Goal: Transaction & Acquisition: Obtain resource

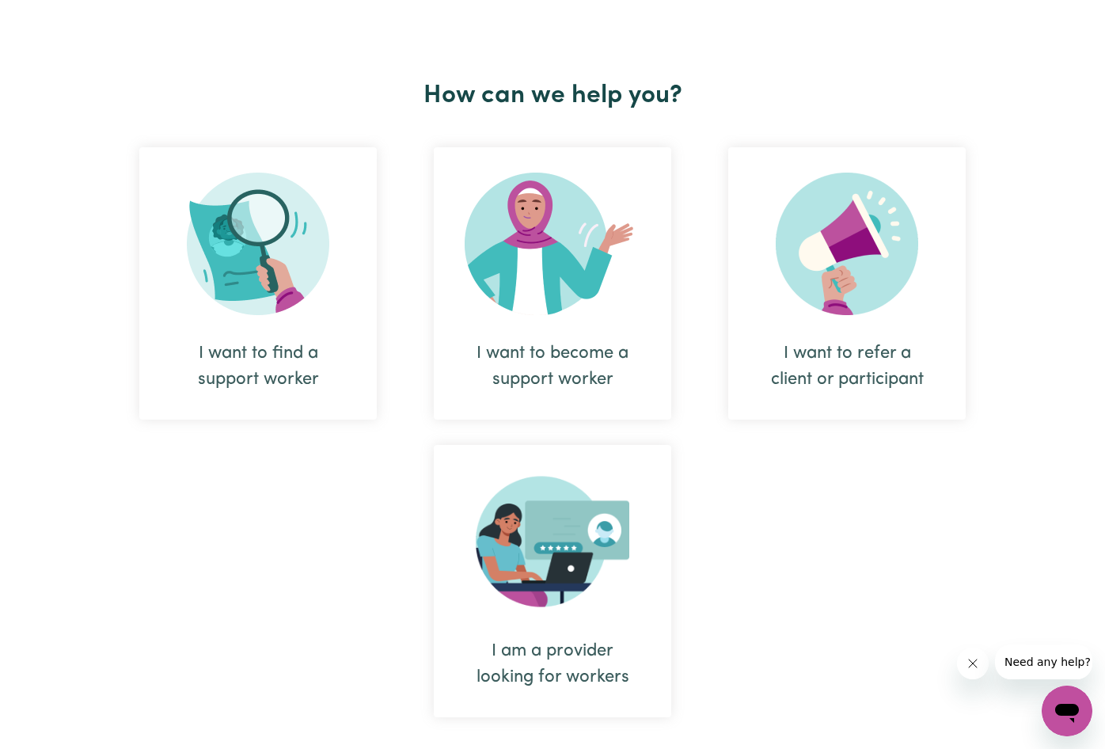
click at [305, 321] on div "I want to find a support worker" at bounding box center [257, 283] width 237 height 272
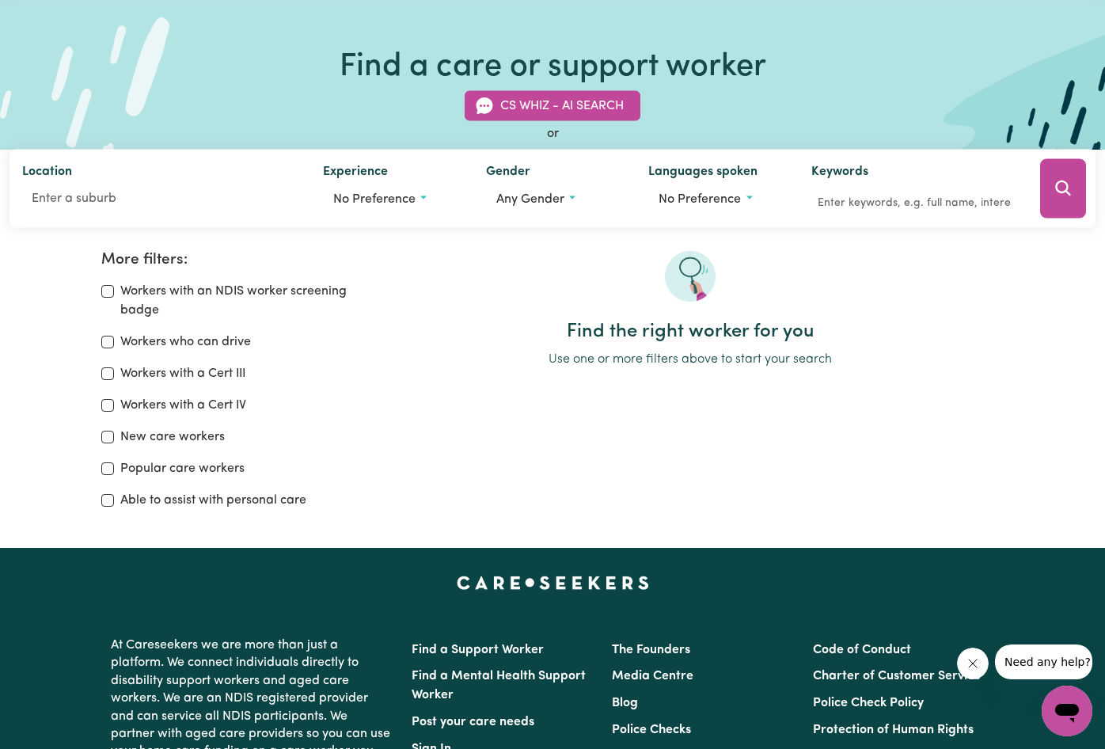
scroll to position [65, 0]
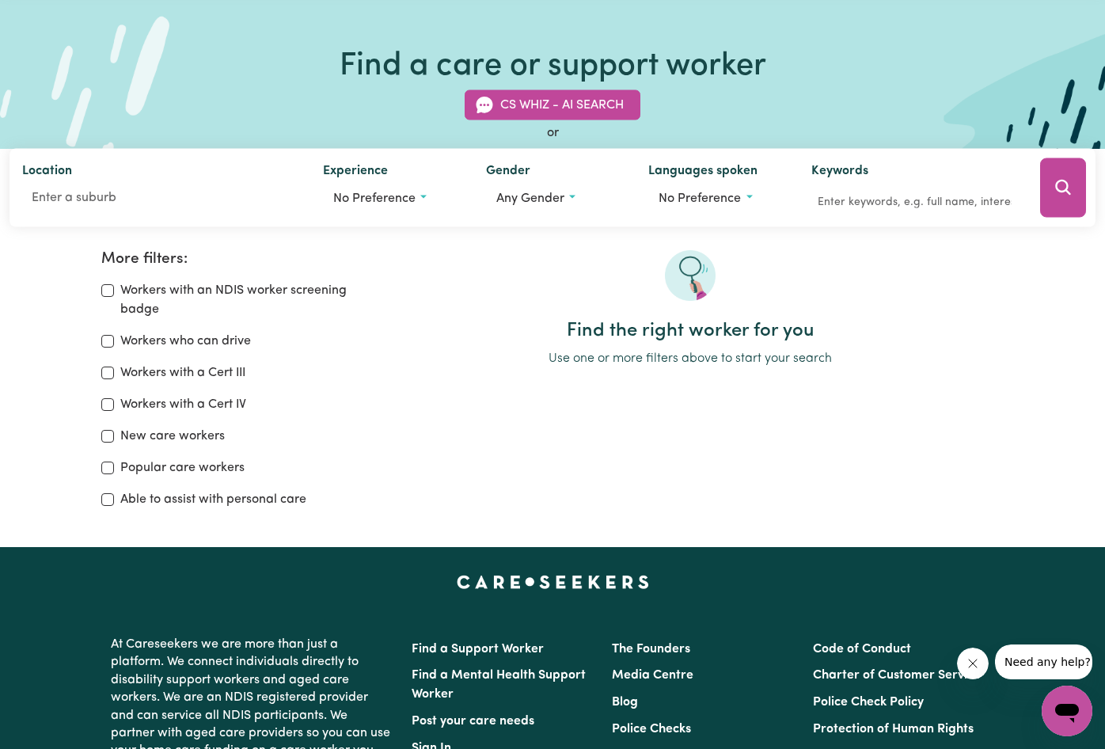
click at [204, 299] on label "Workers with an NDIS worker screening badge" at bounding box center [239, 300] width 238 height 38
click at [114, 297] on input "Workers with an NDIS worker screening badge" at bounding box center [107, 290] width 13 height 13
checkbox input "true"
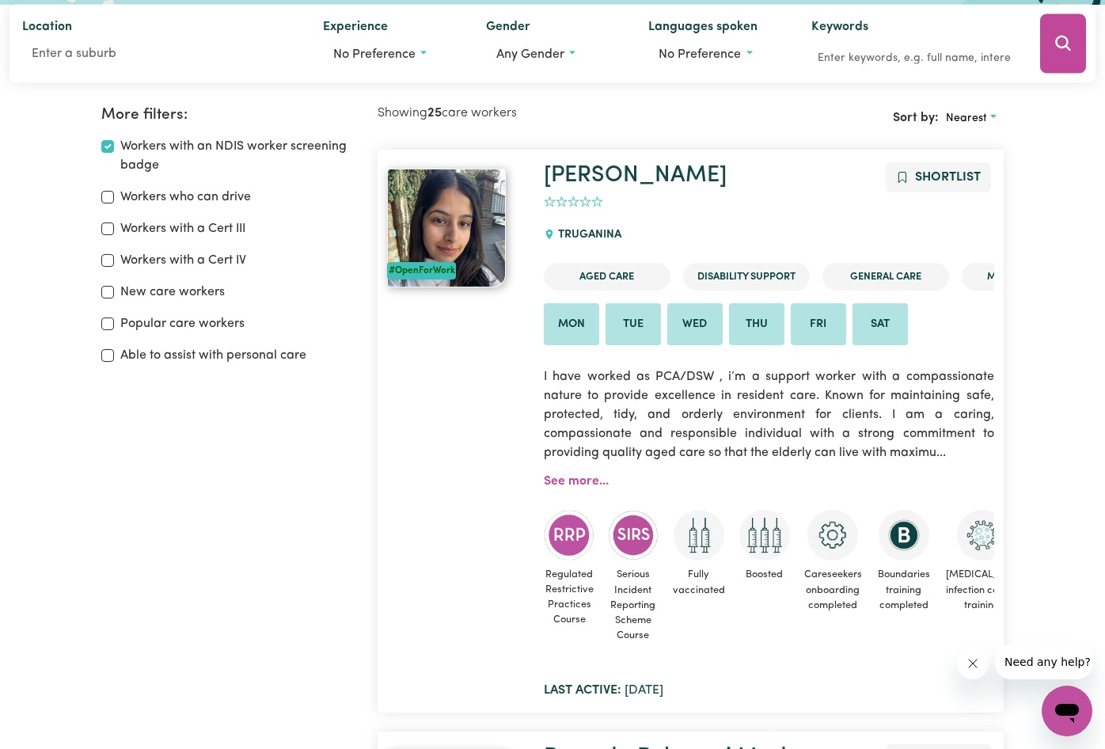
scroll to position [195, 0]
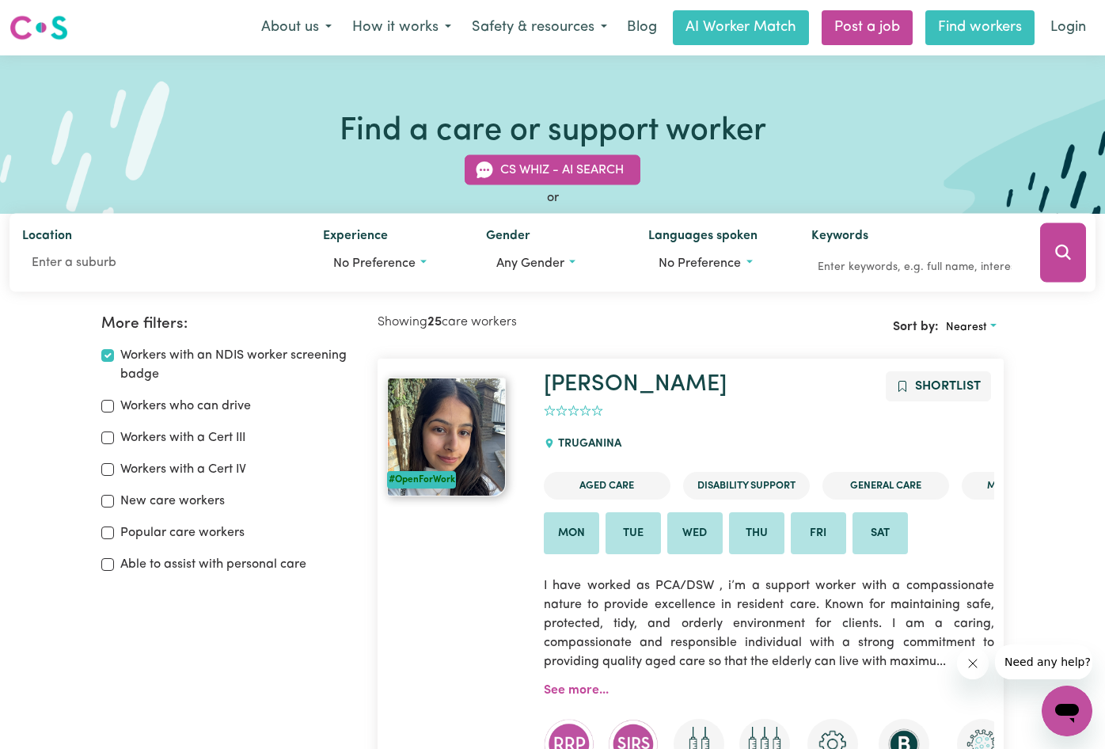
click at [951, 17] on link "Find workers" at bounding box center [979, 27] width 109 height 35
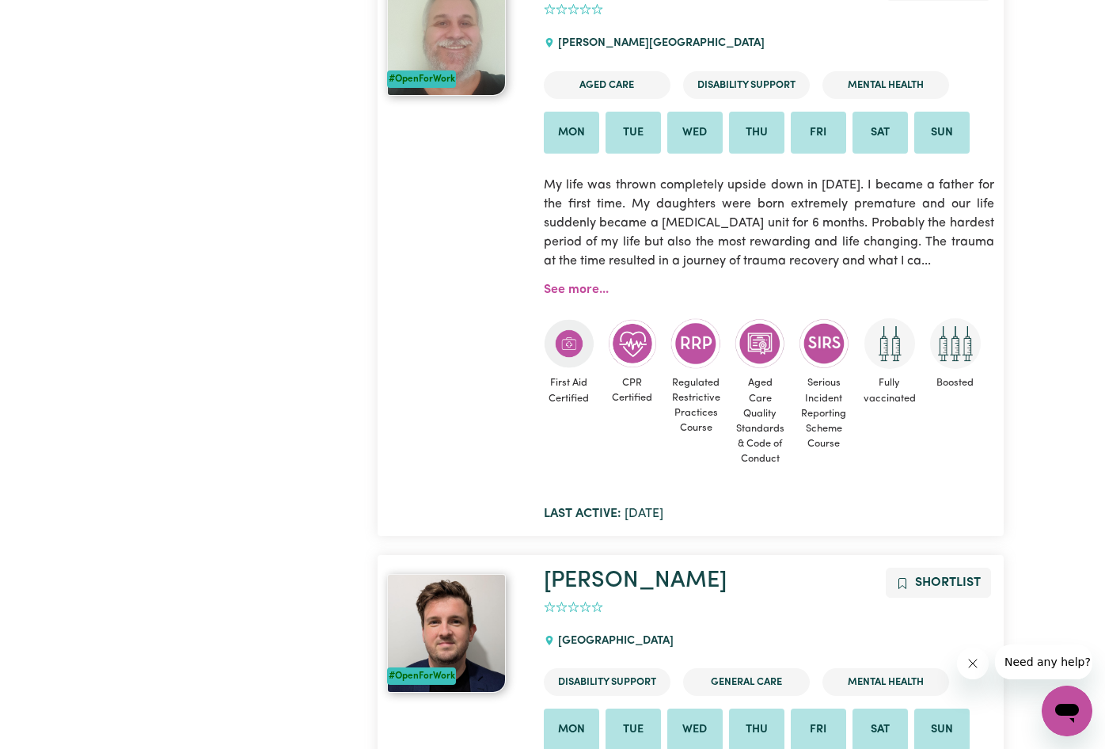
scroll to position [3319, 0]
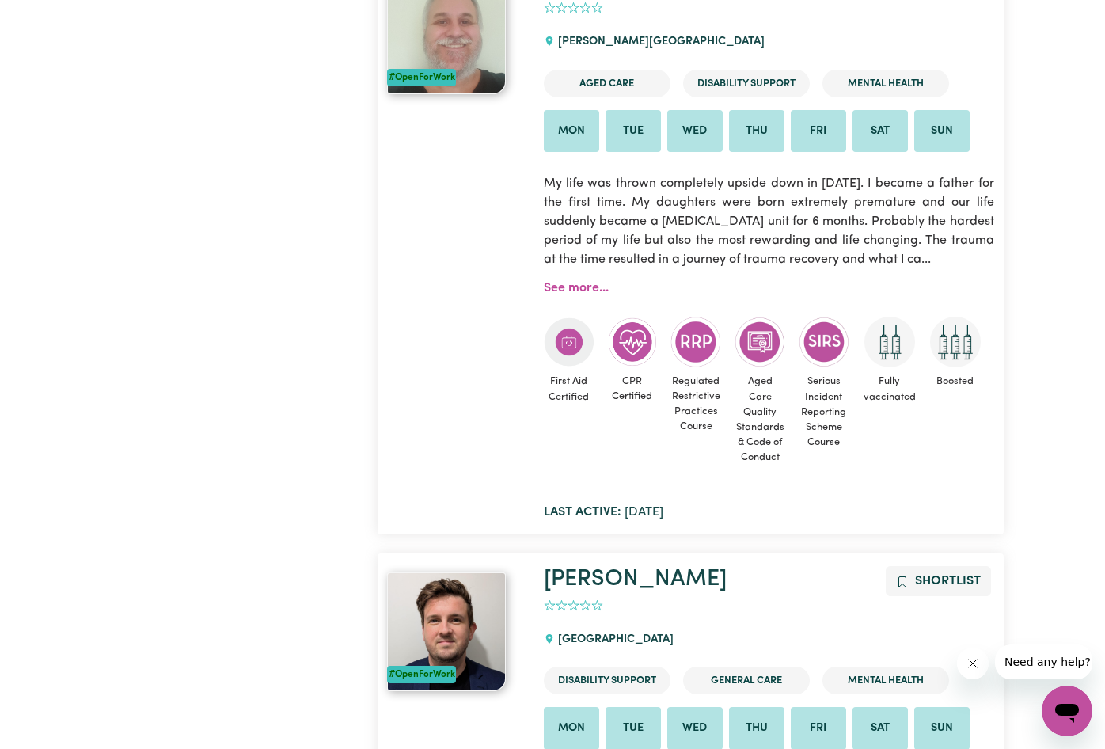
click at [737, 97] on li "Disability Support" at bounding box center [746, 84] width 127 height 28
click at [749, 97] on li "Disability Support" at bounding box center [746, 84] width 127 height 28
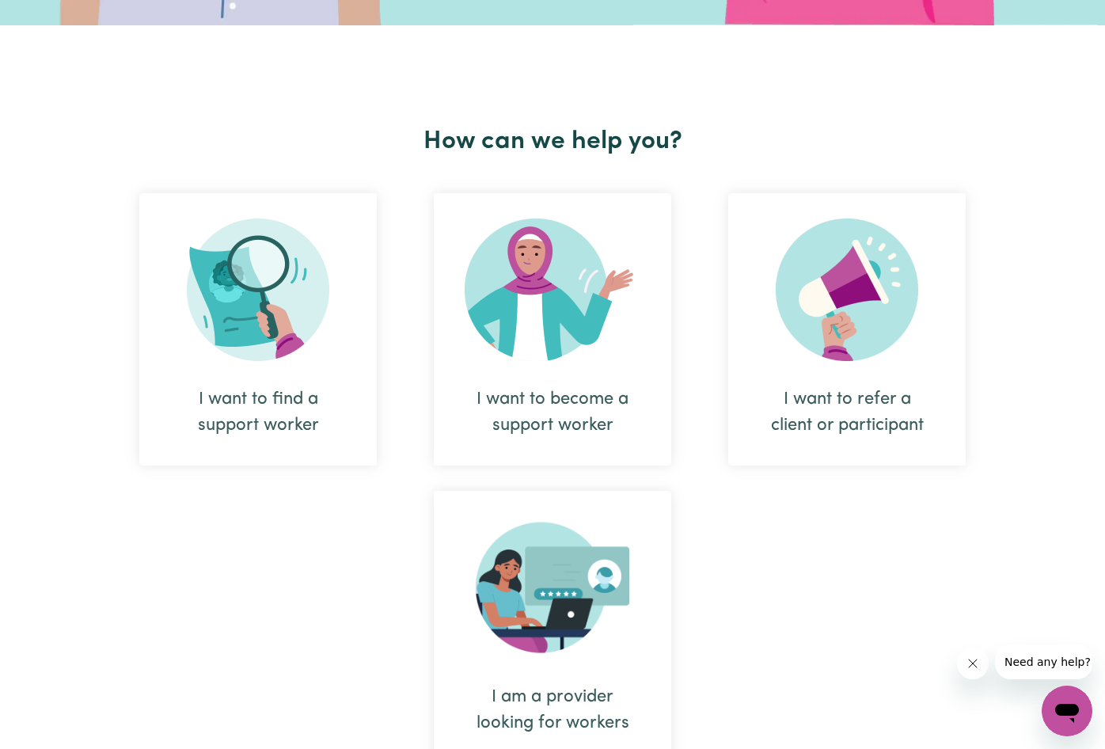
scroll to position [513, 0]
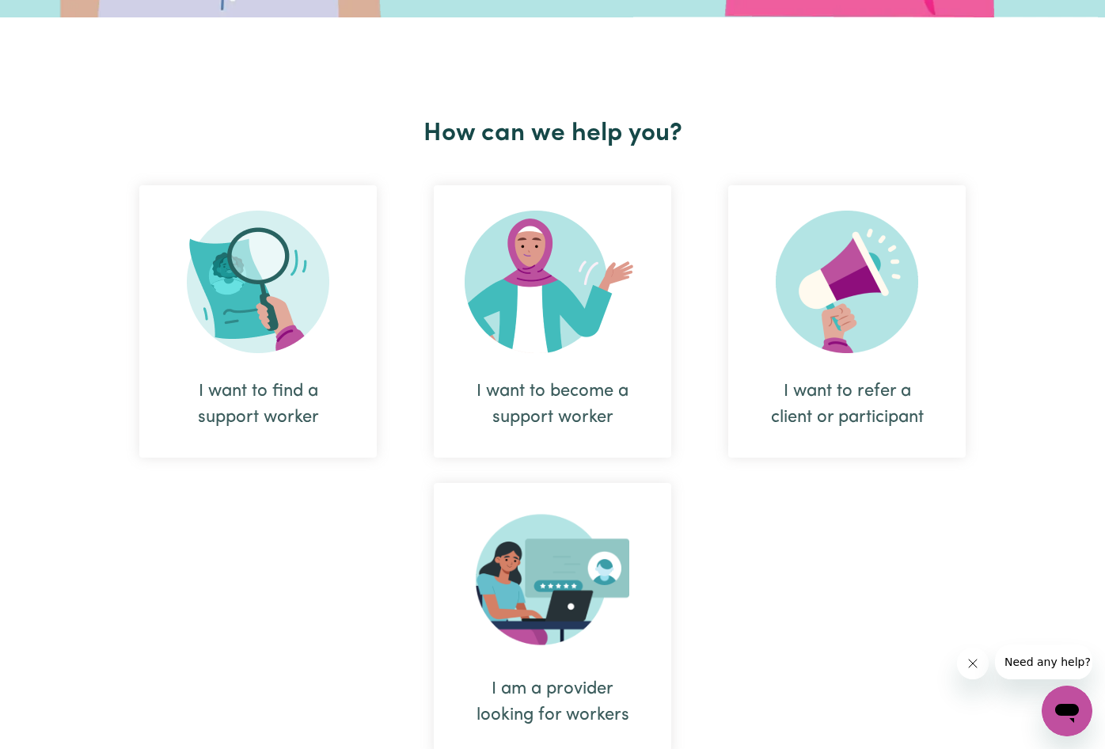
click at [313, 381] on div "I want to find a support worker" at bounding box center [257, 404] width 161 height 52
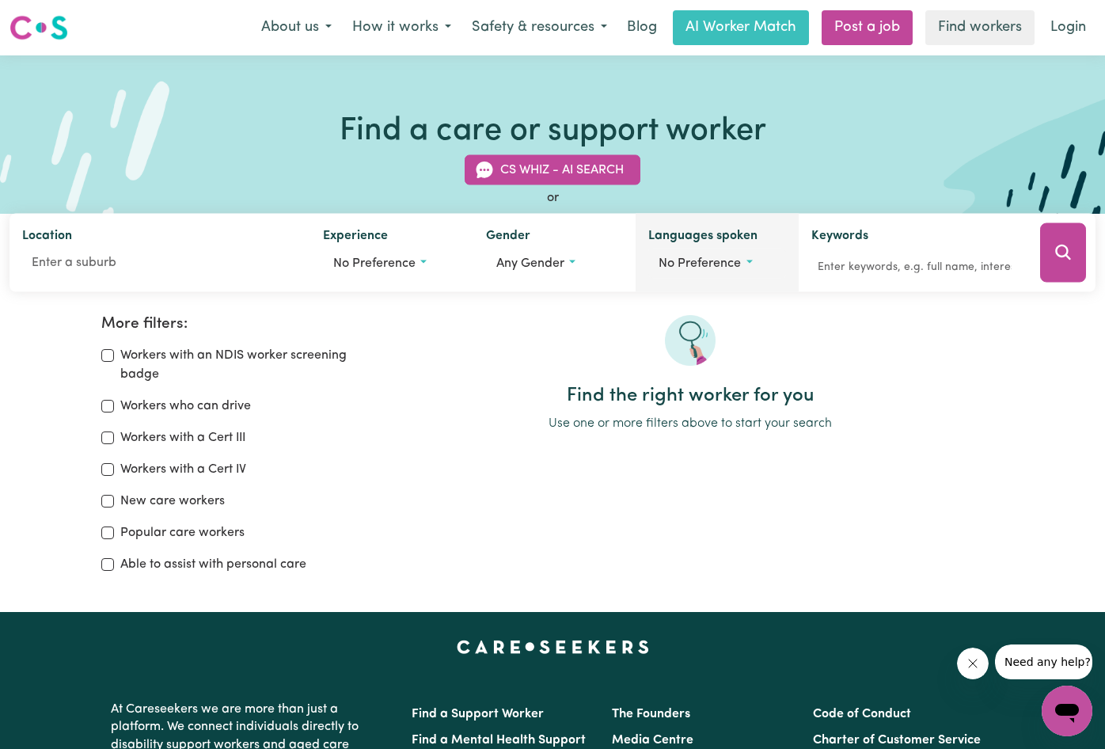
click at [735, 263] on span "No preference" at bounding box center [699, 263] width 82 height 13
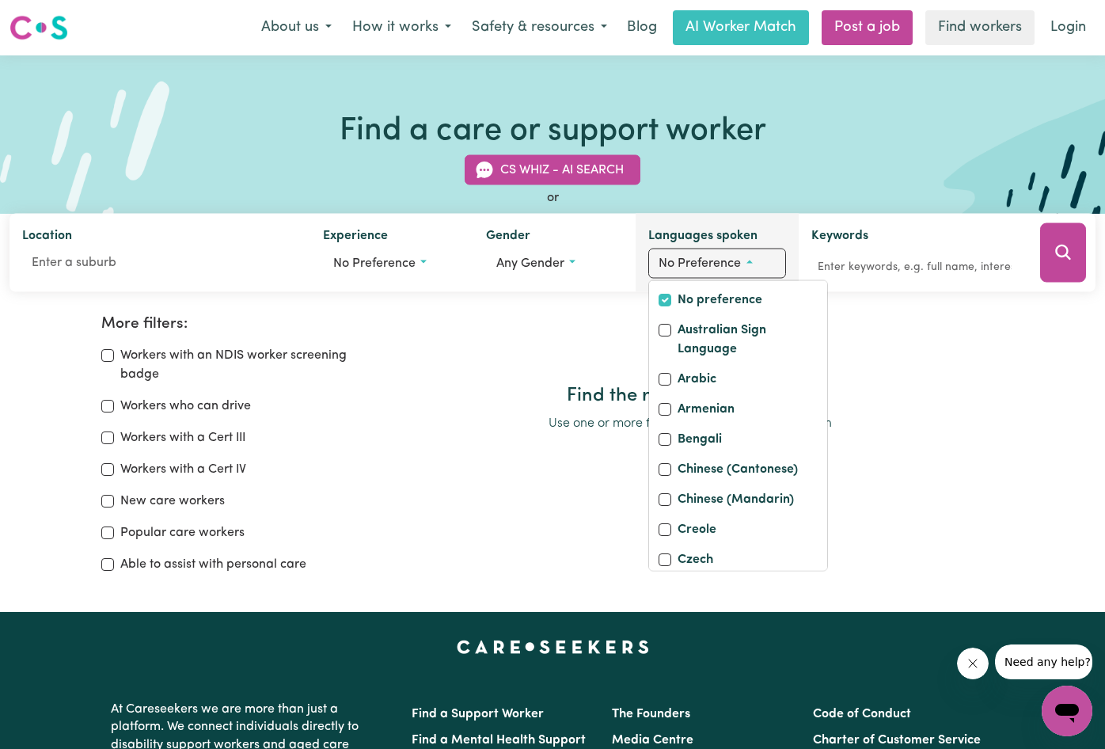
click at [735, 263] on span "No preference" at bounding box center [699, 263] width 82 height 13
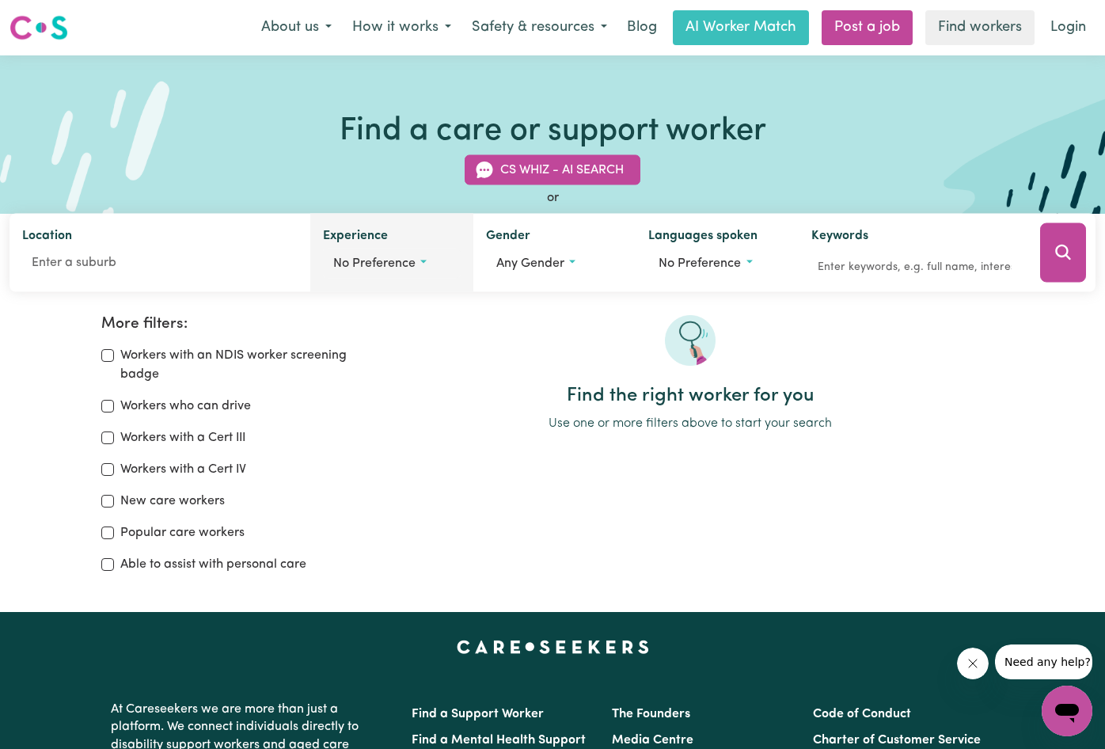
click at [367, 267] on span "No preference" at bounding box center [374, 263] width 82 height 13
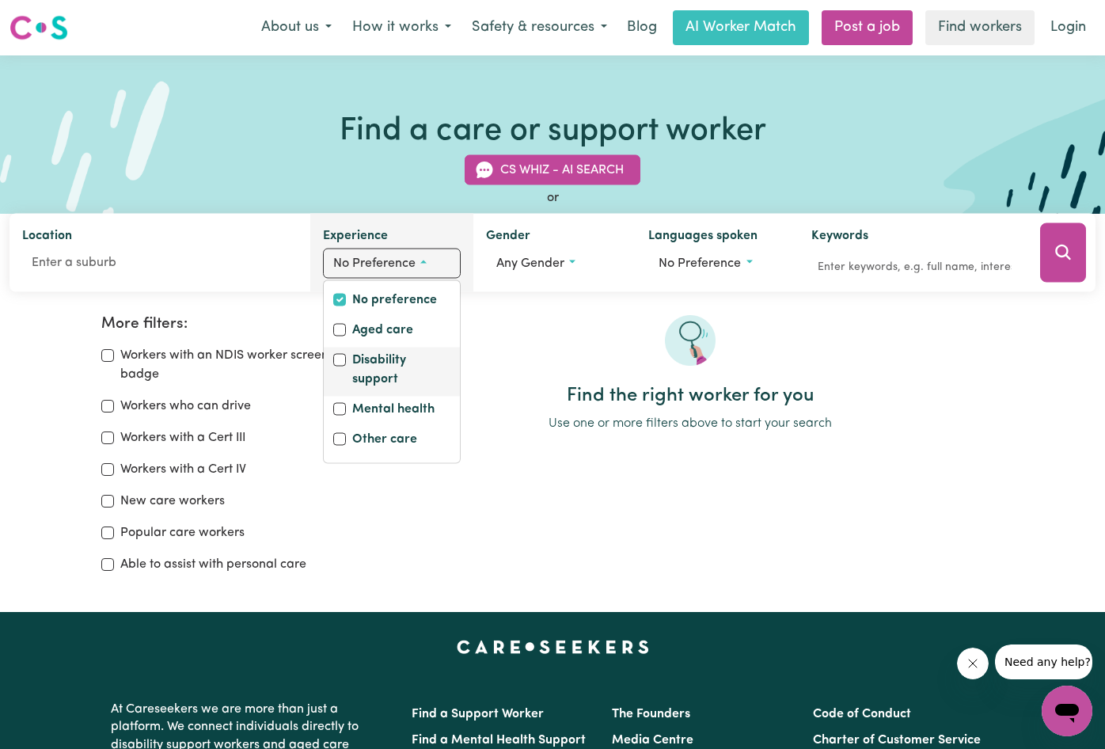
click at [337, 356] on input "Disability support" at bounding box center [339, 360] width 13 height 13
checkbox input "true"
checkbox input "false"
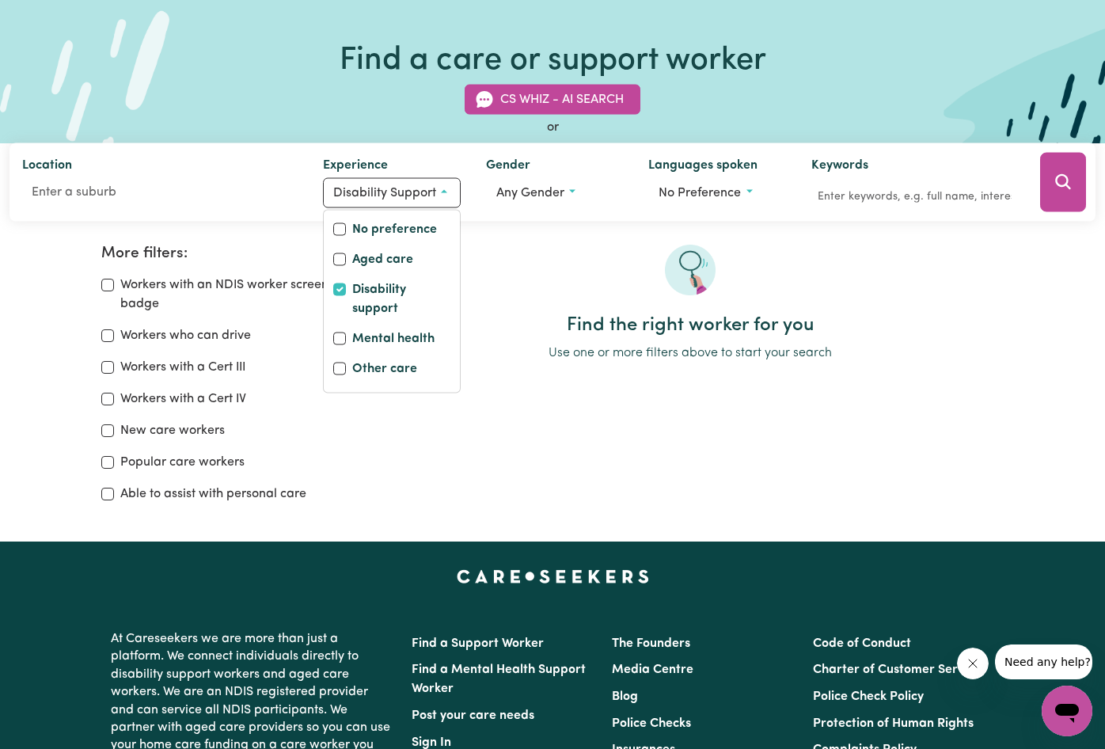
click at [188, 428] on label "New care workers" at bounding box center [172, 430] width 104 height 19
click at [114, 428] on input "New care workers" at bounding box center [107, 430] width 13 height 13
checkbox input "true"
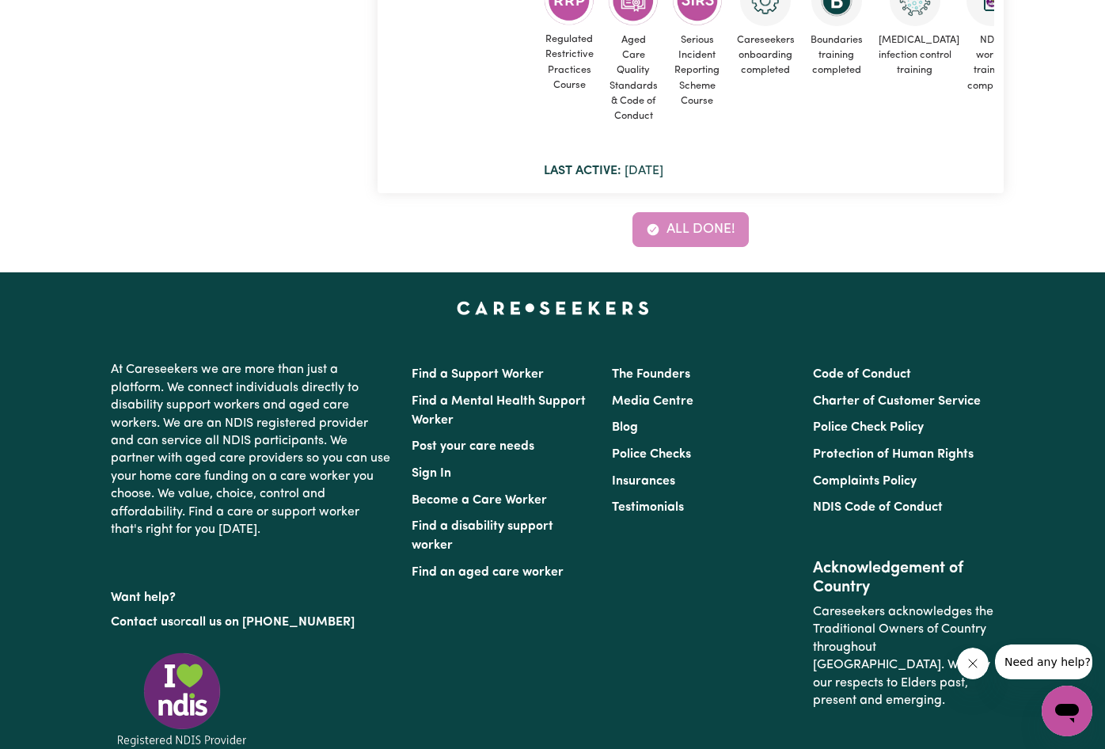
scroll to position [1969, 0]
click at [674, 381] on link "The Founders" at bounding box center [651, 374] width 78 height 13
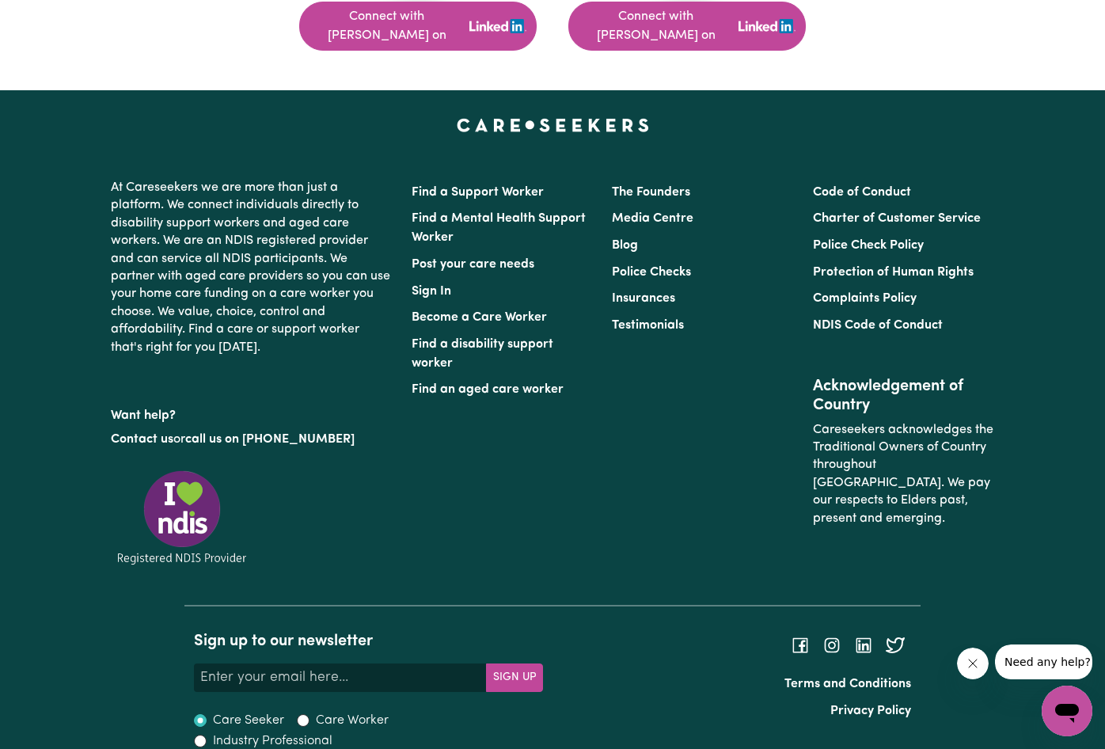
scroll to position [1353, 0]
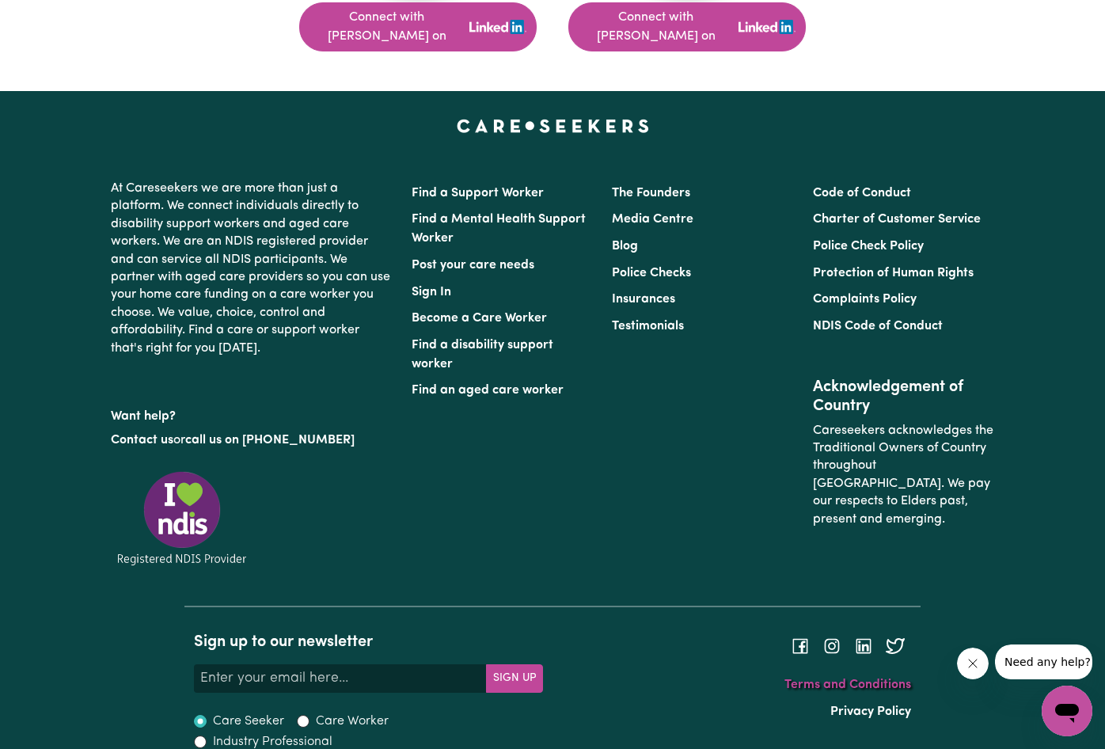
click at [832, 678] on link "Terms and Conditions" at bounding box center [847, 684] width 127 height 13
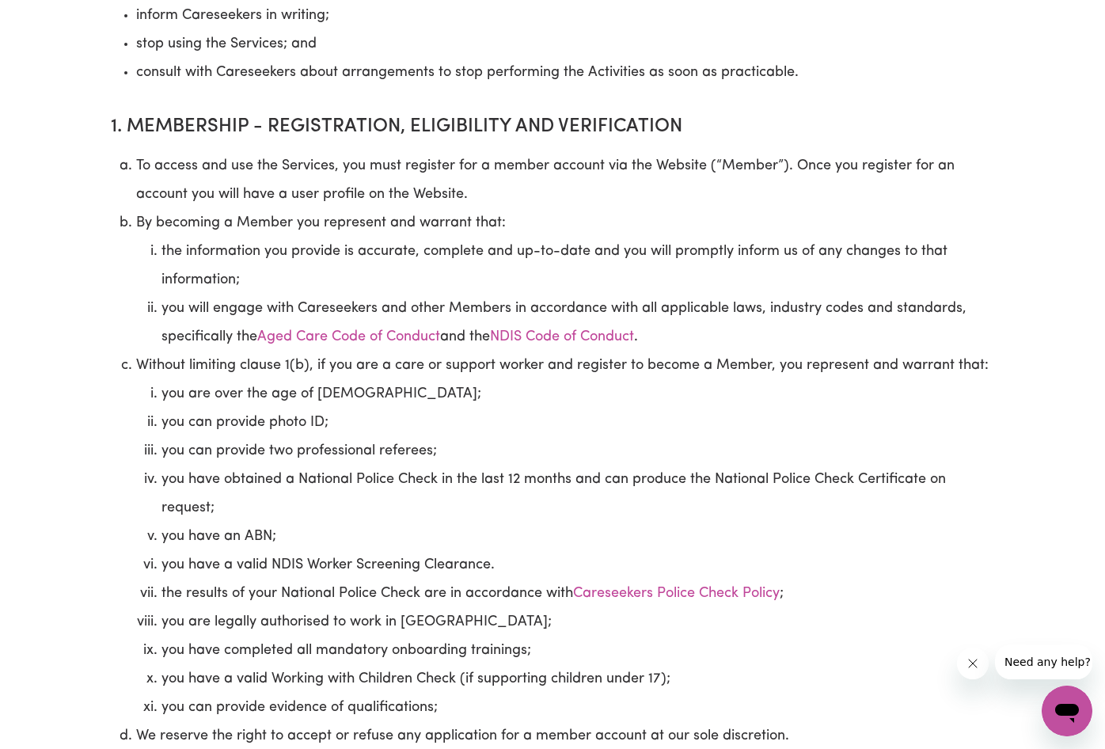
scroll to position [615, 0]
click at [396, 267] on li "the information you provide is accurate, complete and up-to-date and you will p…" at bounding box center [577, 266] width 832 height 57
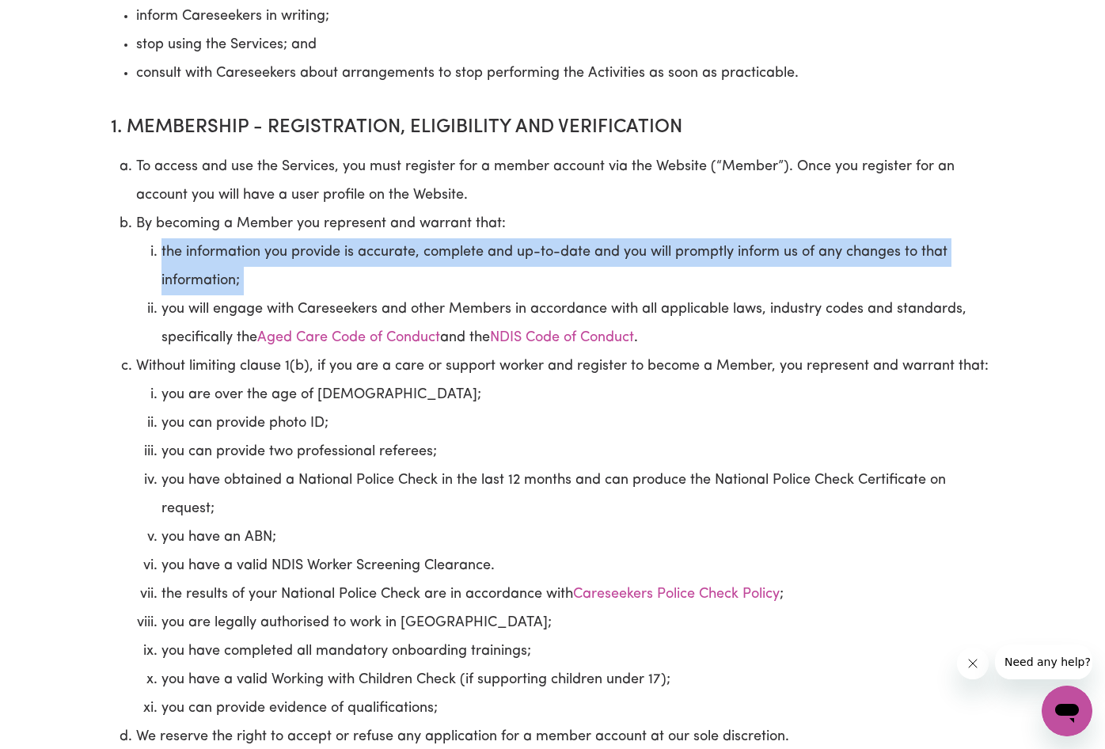
click at [396, 267] on li "the information you provide is accurate, complete and up-to-date and you will p…" at bounding box center [577, 266] width 832 height 57
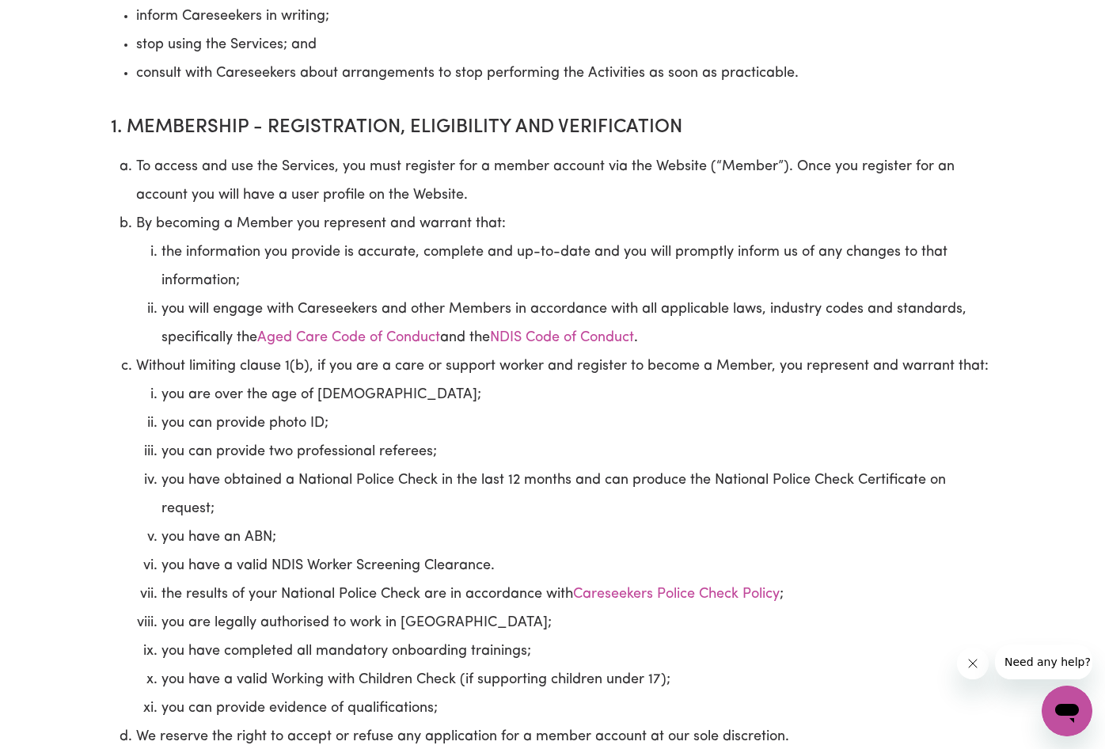
click at [415, 285] on li "the information you provide is accurate, complete and up-to-date and you will p…" at bounding box center [577, 266] width 832 height 57
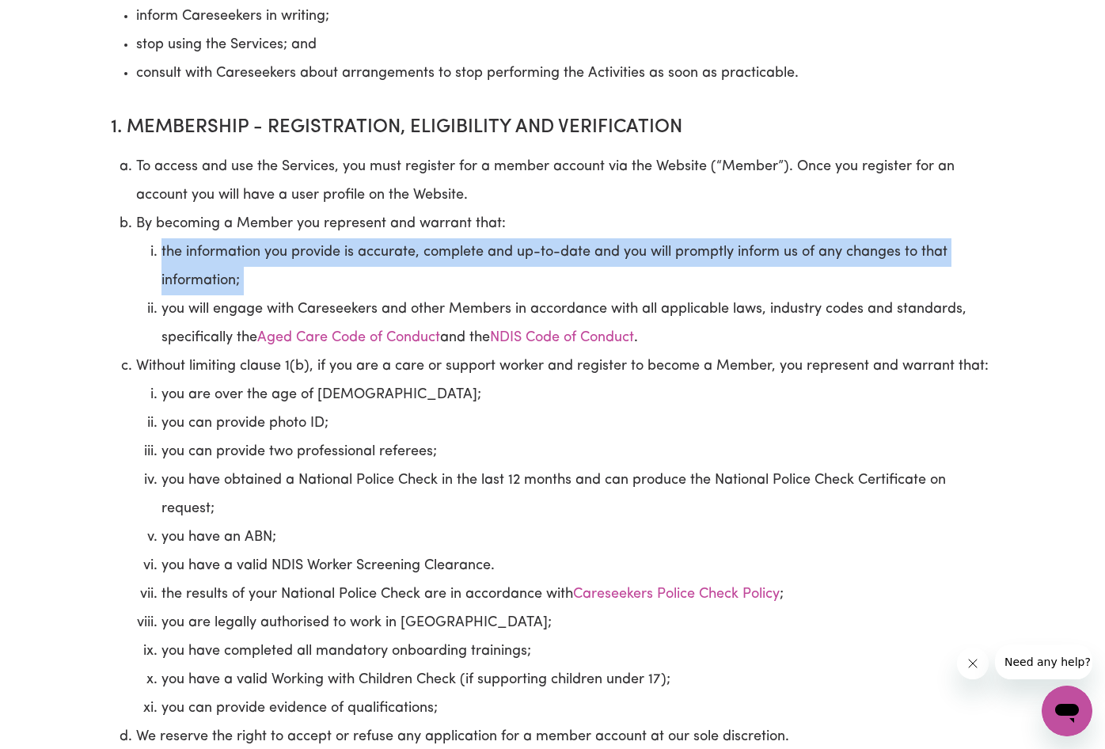
click at [415, 285] on li "the information you provide is accurate, complete and up-to-date and you will p…" at bounding box center [577, 266] width 832 height 57
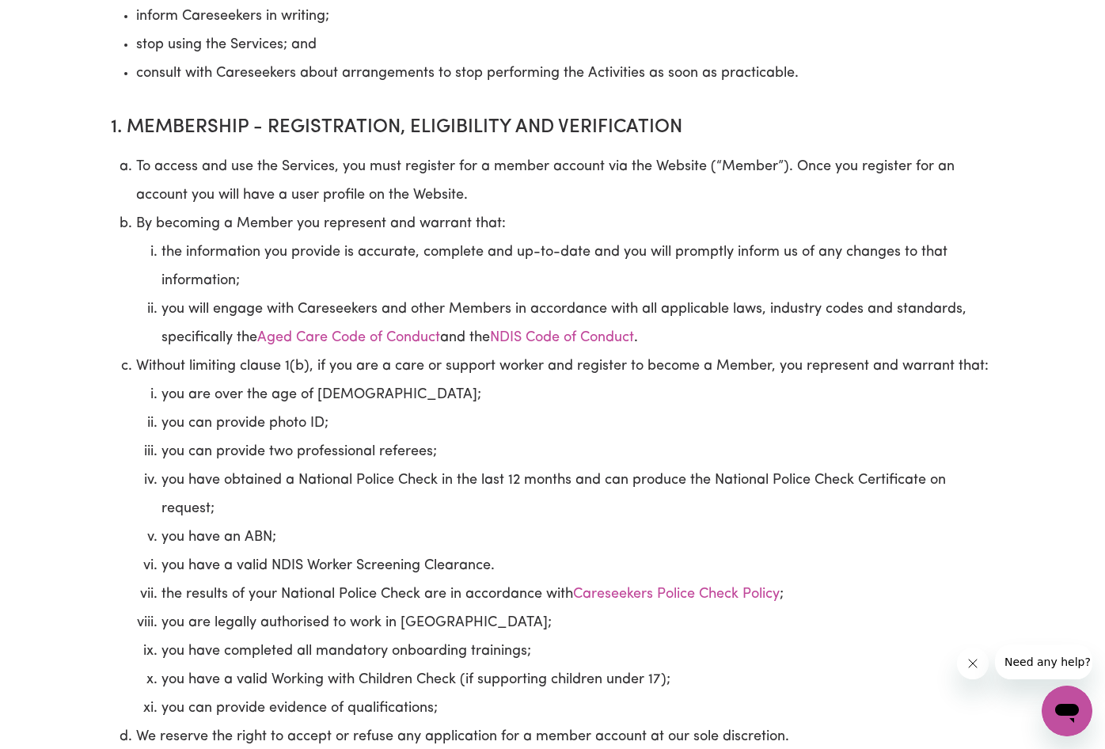
click at [453, 400] on li "Without limiting clause 1(b), if you are a care or support worker and register …" at bounding box center [565, 537] width 858 height 370
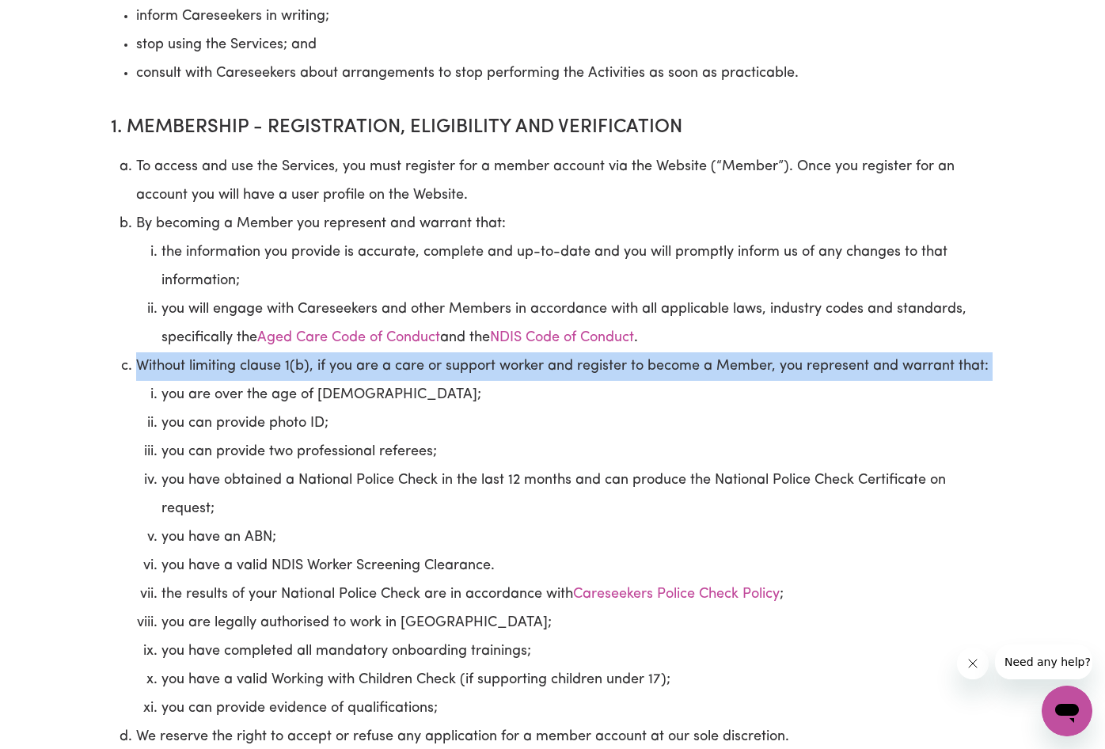
click at [453, 400] on li "Without limiting clause 1(b), if you are a care or support worker and register …" at bounding box center [565, 537] width 858 height 370
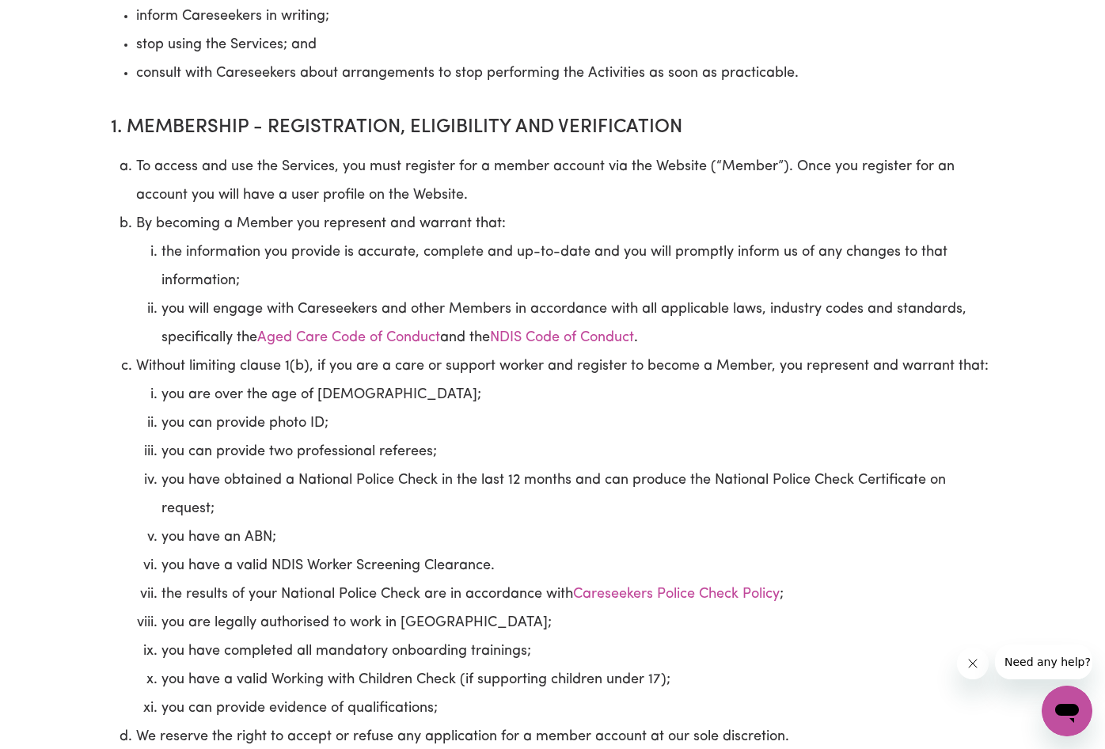
click at [453, 409] on li "you are over the age of 17;" at bounding box center [577, 395] width 832 height 28
click at [538, 438] on li "you can provide photo ID;" at bounding box center [577, 423] width 832 height 28
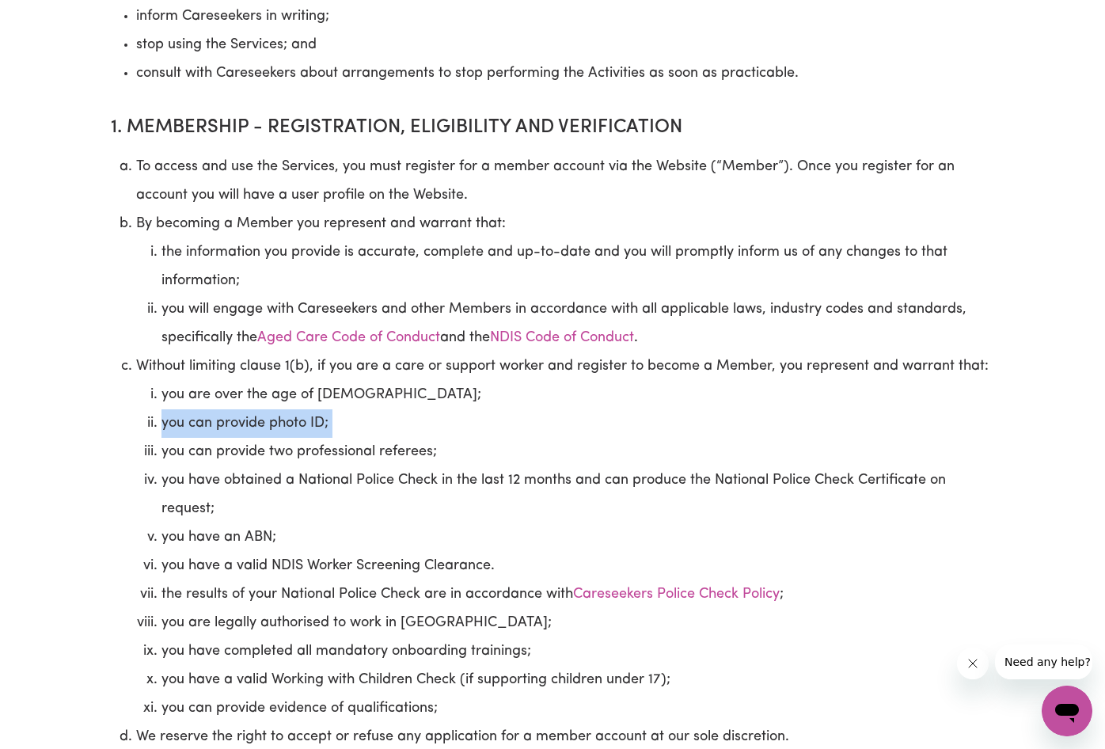
click at [538, 438] on li "you can provide photo ID;" at bounding box center [577, 423] width 832 height 28
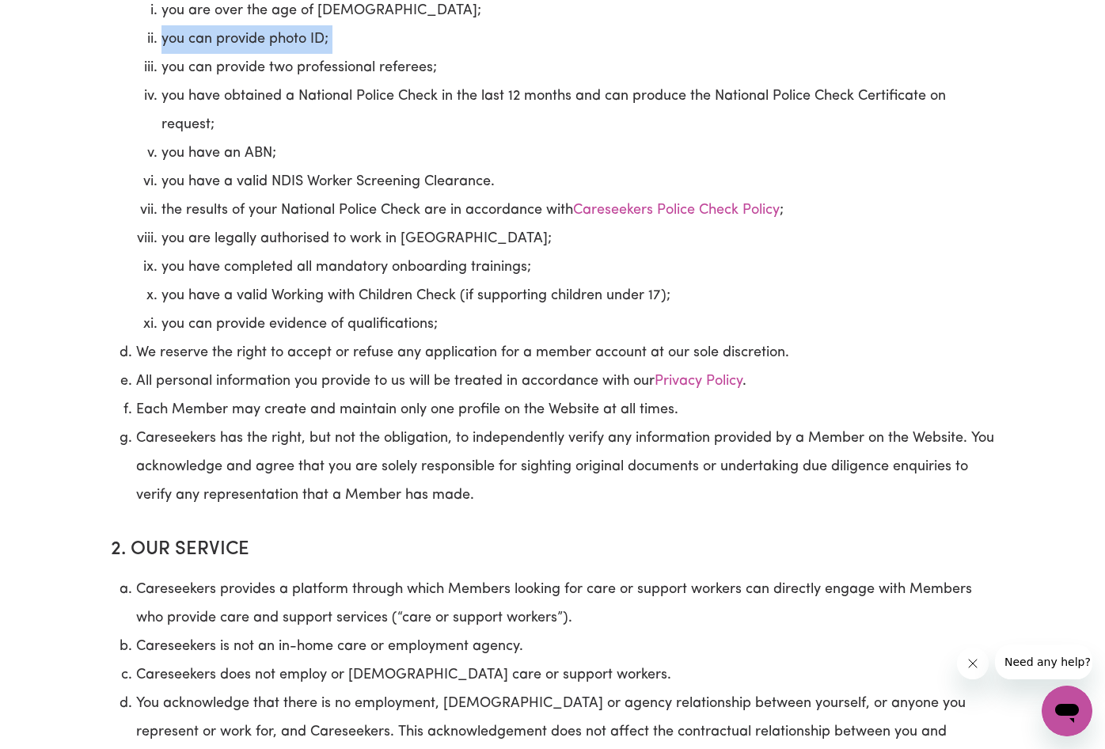
scroll to position [1000, 0]
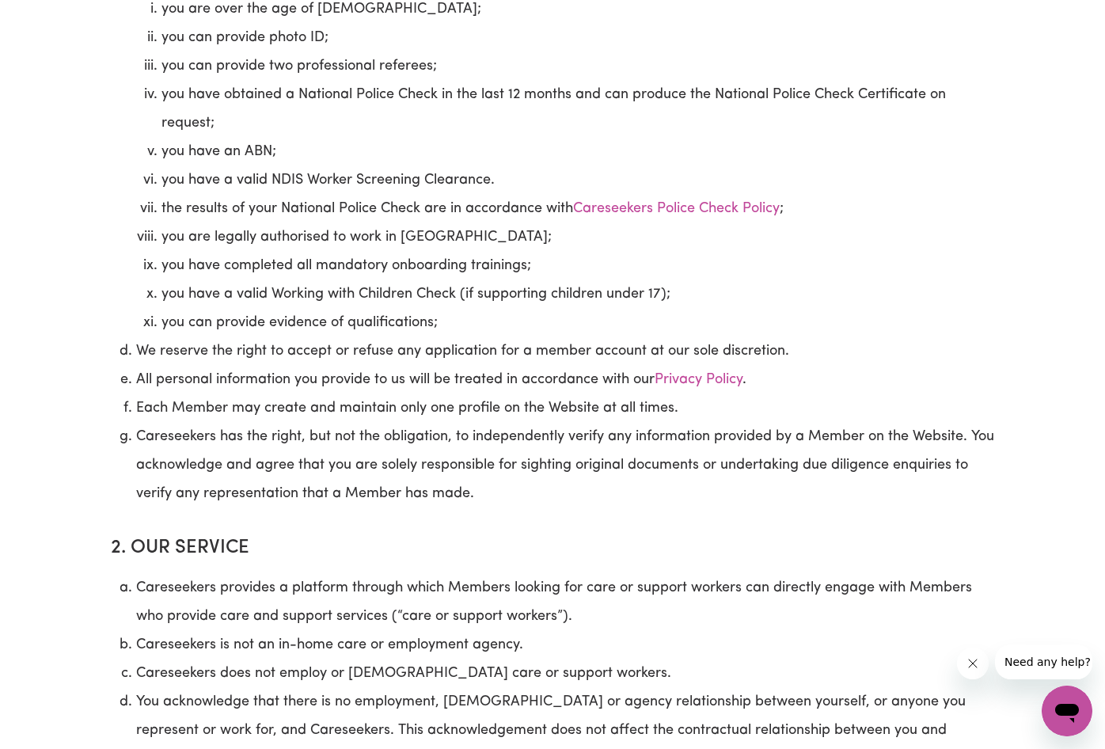
click at [398, 113] on li "you have obtained a National Police Check in the last 12 months and can produce…" at bounding box center [577, 109] width 832 height 57
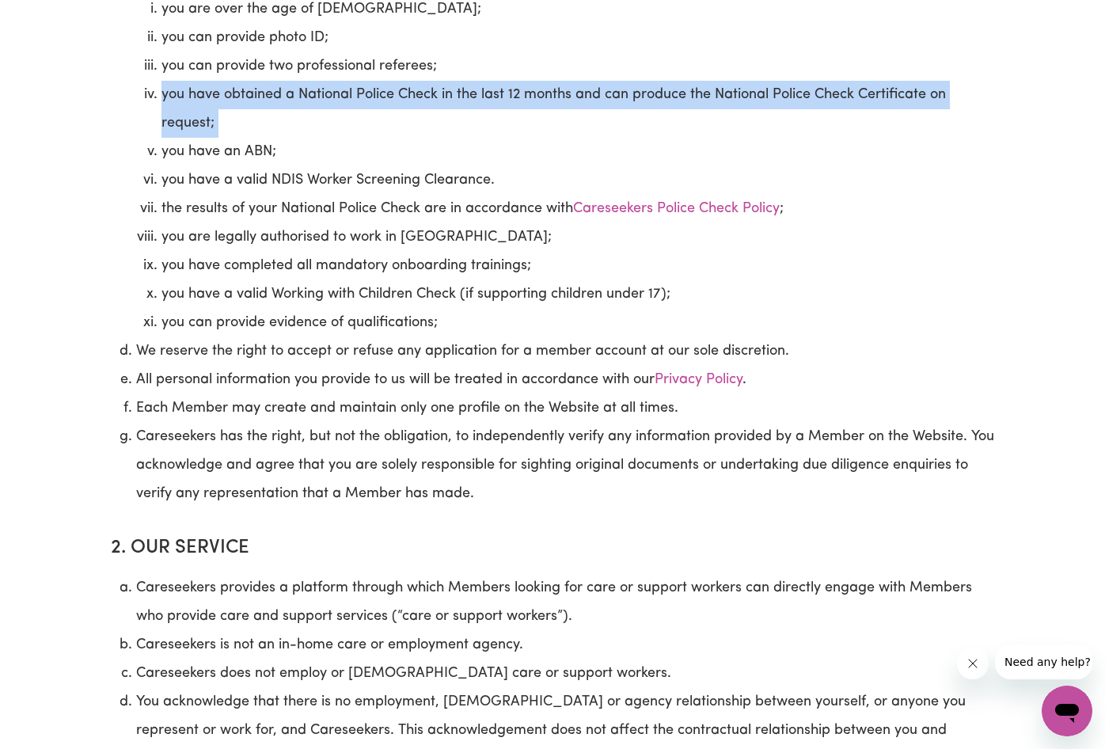
click at [398, 113] on li "you have obtained a National Police Check in the last 12 months and can produce…" at bounding box center [577, 109] width 832 height 57
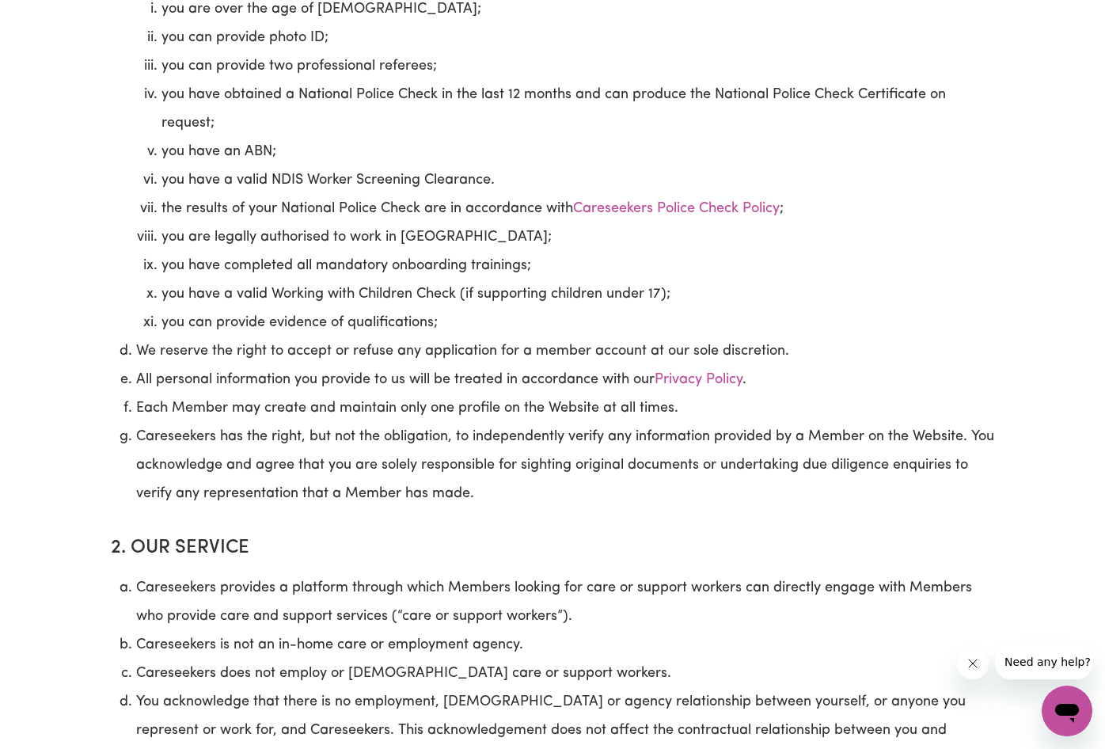
click at [348, 195] on li "you have a valid NDIS Worker Screening Clearance." at bounding box center [577, 180] width 832 height 28
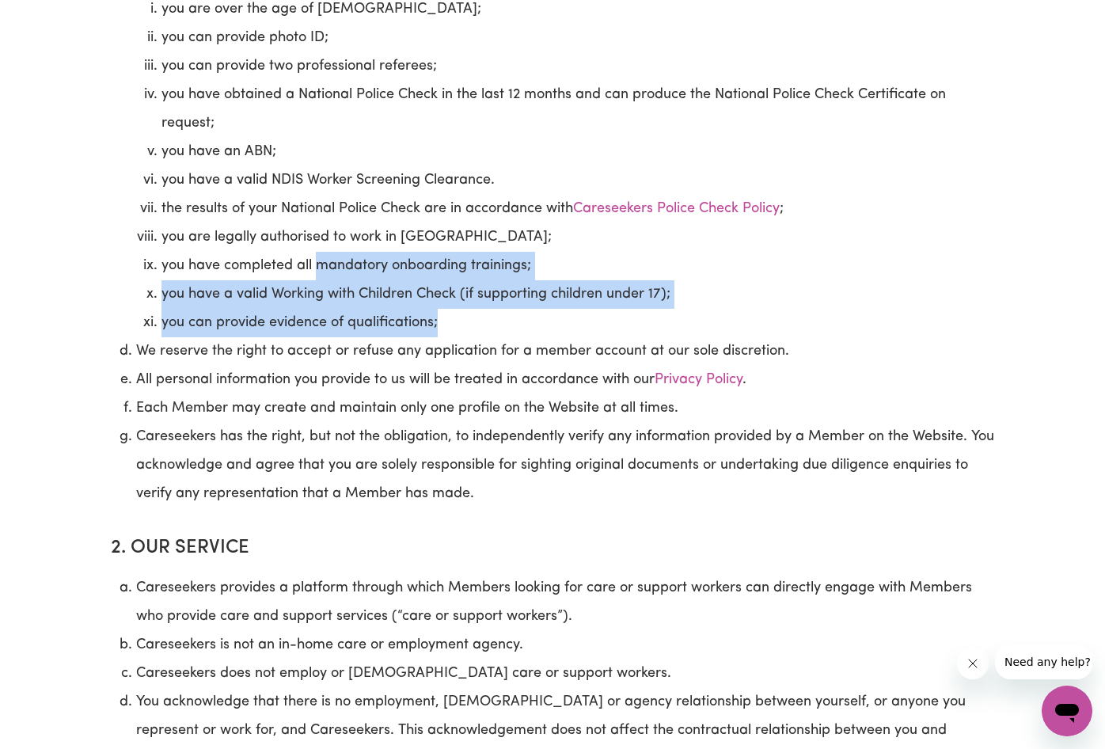
drag, startPoint x: 320, startPoint y: 289, endPoint x: 473, endPoint y: 354, distance: 166.7
click at [473, 337] on ol "you are over the age of 17; you can provide photo ID; you can provide two profe…" at bounding box center [565, 166] width 858 height 342
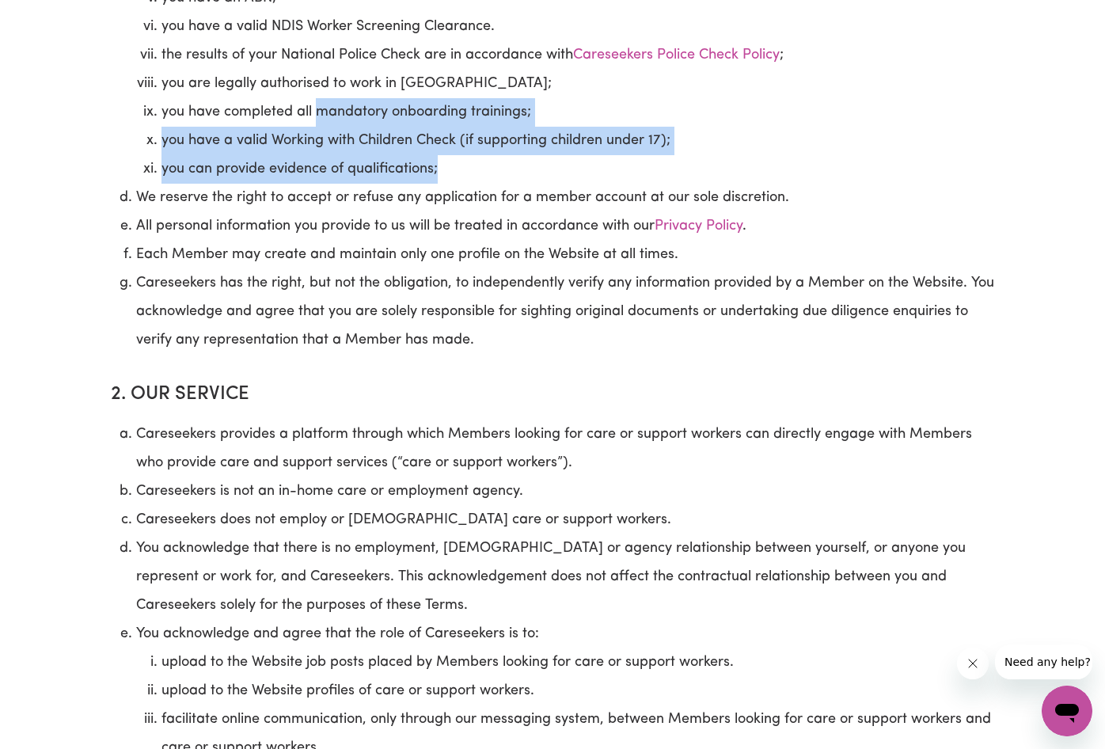
scroll to position [1154, 0]
click at [408, 184] on li "you can provide evidence of qualifications;" at bounding box center [577, 169] width 832 height 28
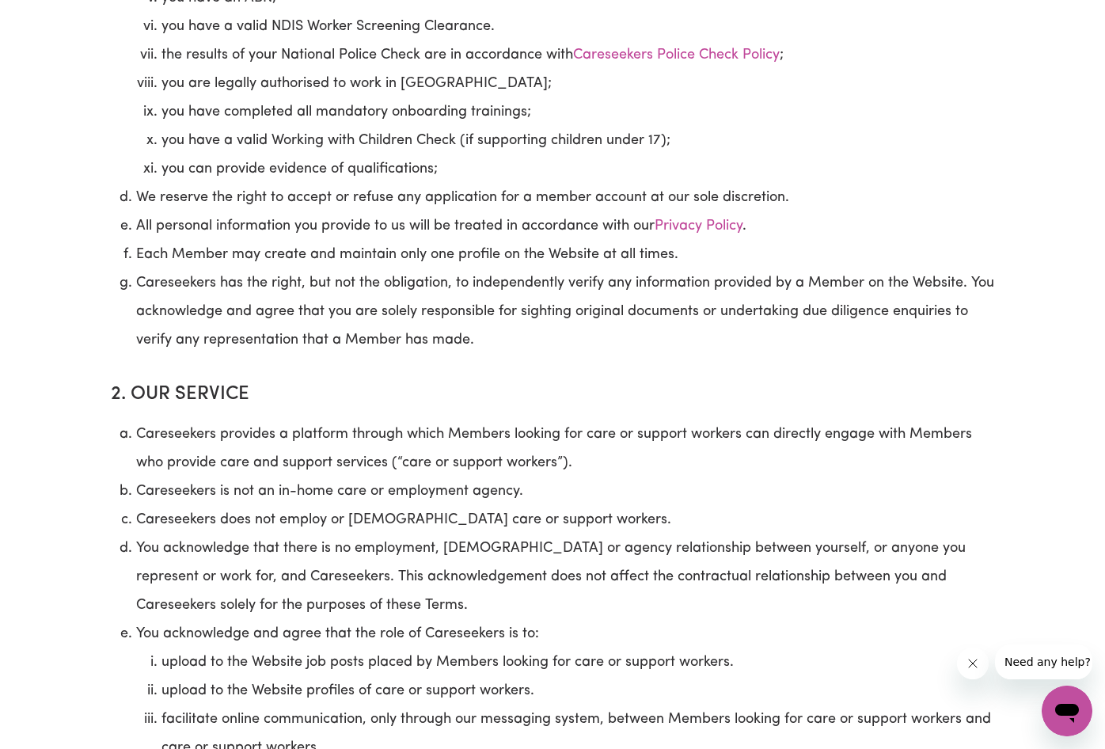
click at [401, 241] on li "All personal information you provide to us will be treated in accordance with o…" at bounding box center [565, 226] width 858 height 28
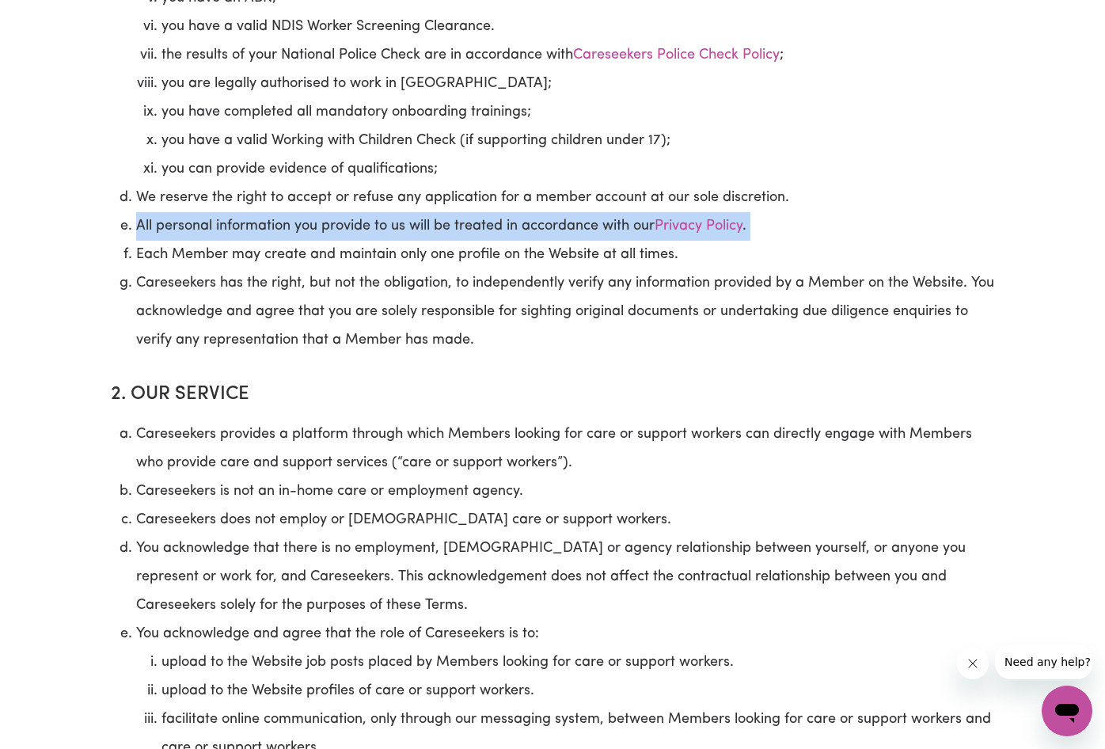
click at [401, 241] on li "All personal information you provide to us will be treated in accordance with o…" at bounding box center [565, 226] width 858 height 28
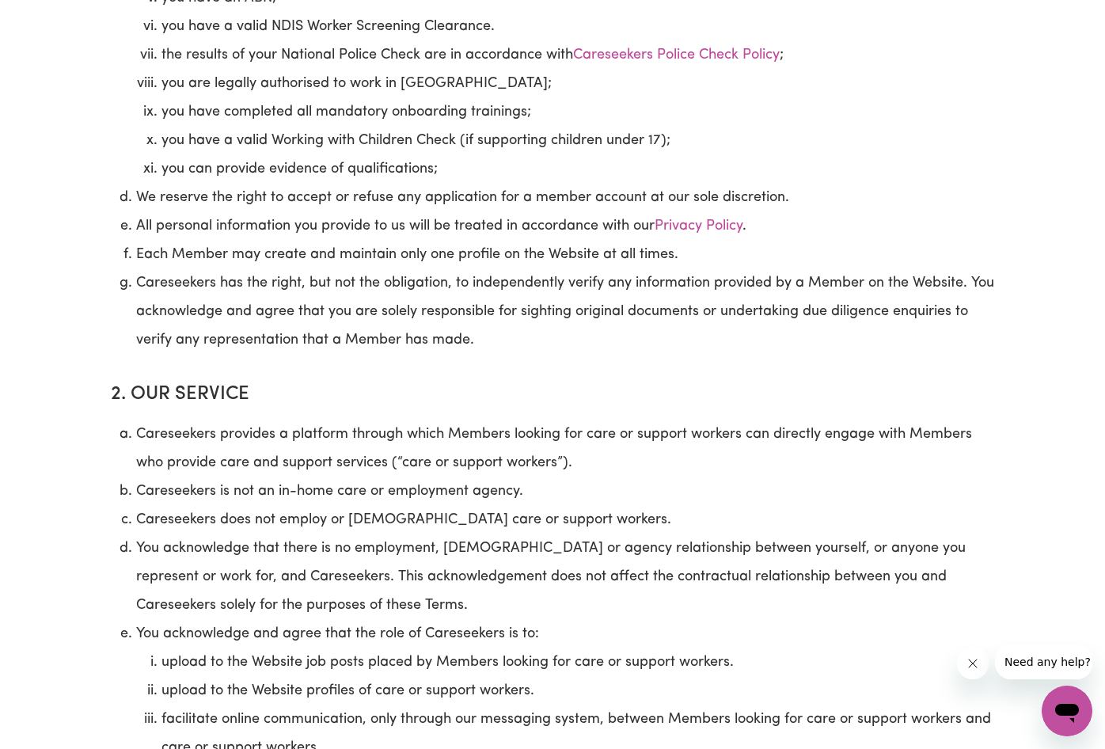
click at [457, 212] on li "We reserve the right to accept or refuse any application for a member account a…" at bounding box center [565, 198] width 858 height 28
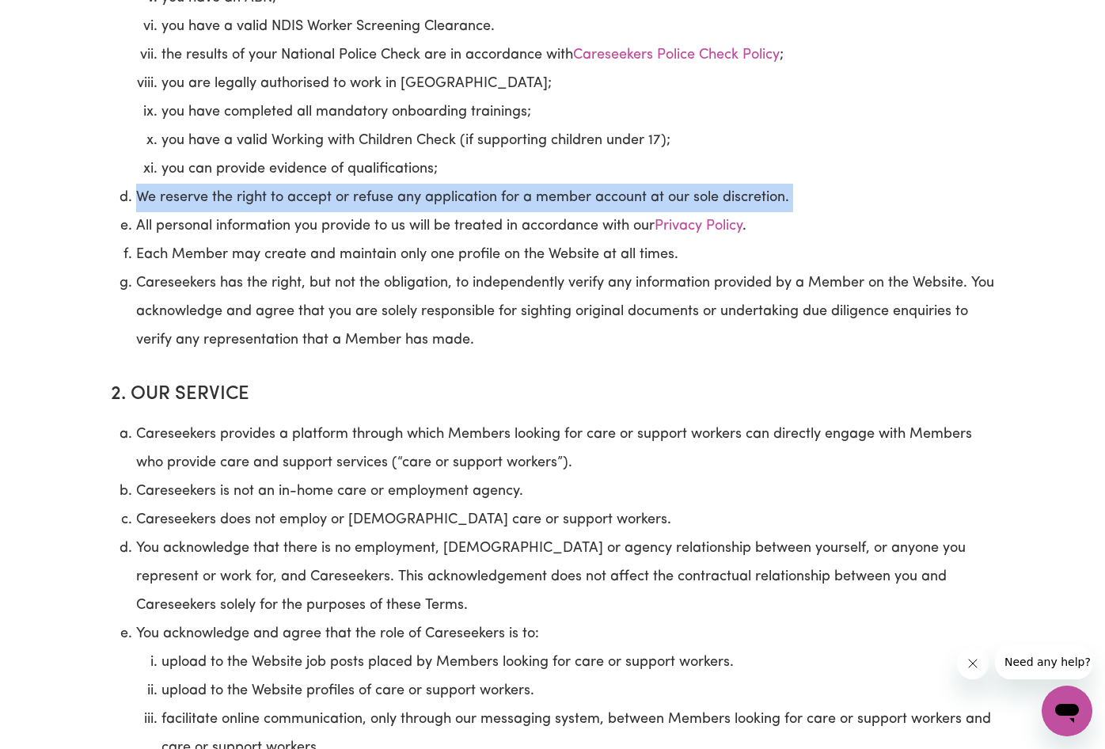
click at [457, 212] on li "We reserve the right to accept or refuse any application for a member account a…" at bounding box center [565, 198] width 858 height 28
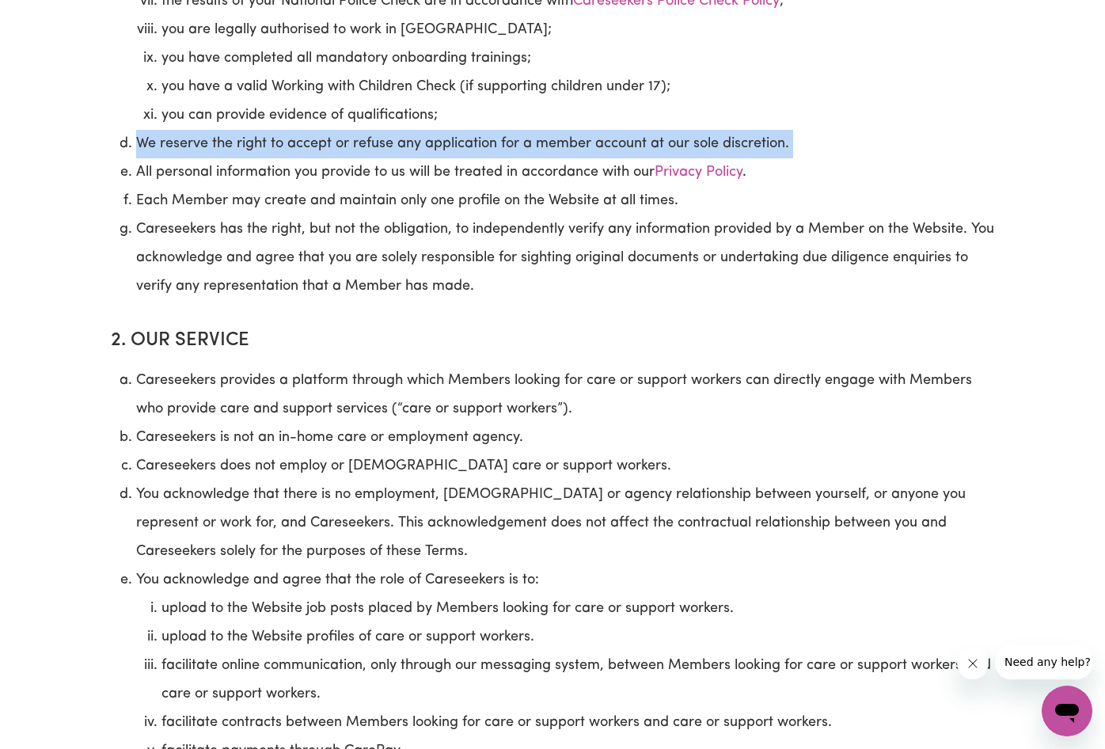
scroll to position [1209, 0]
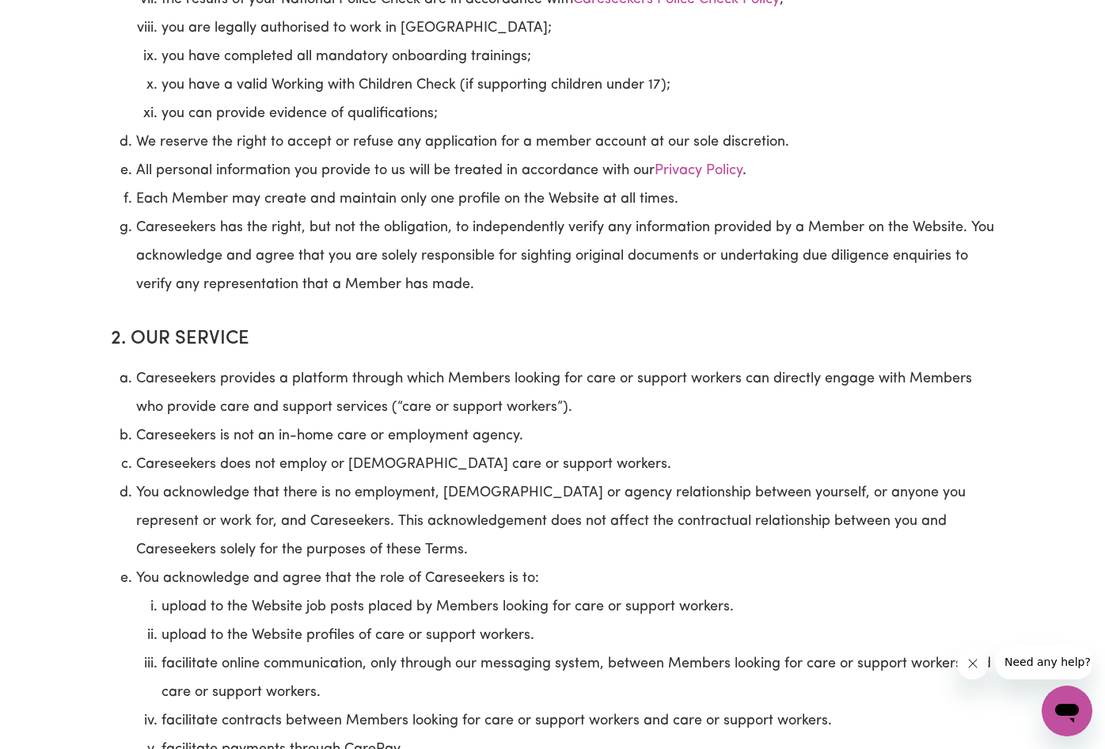
click at [427, 262] on li "Careseekers has the right, but not the obligation, to independently verify any …" at bounding box center [565, 256] width 858 height 85
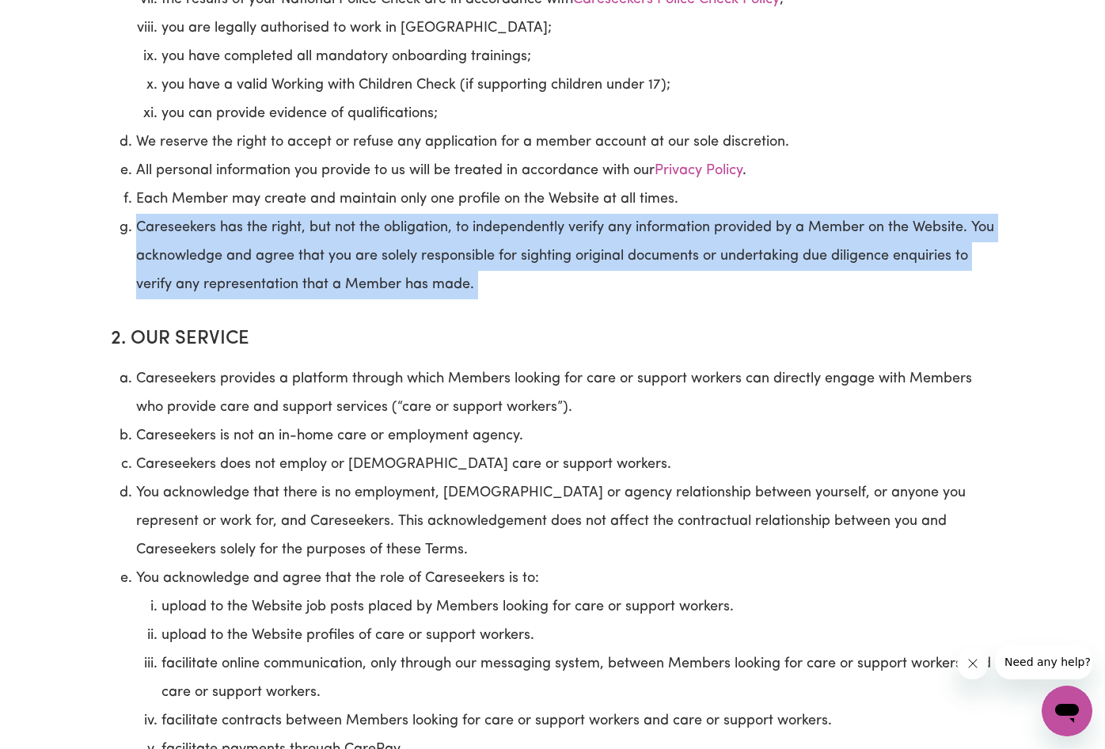
click at [427, 262] on li "Careseekers has the right, but not the obligation, to independently verify any …" at bounding box center [565, 256] width 858 height 85
click at [427, 281] on li "Careseekers has the right, but not the obligation, to independently verify any …" at bounding box center [565, 256] width 858 height 85
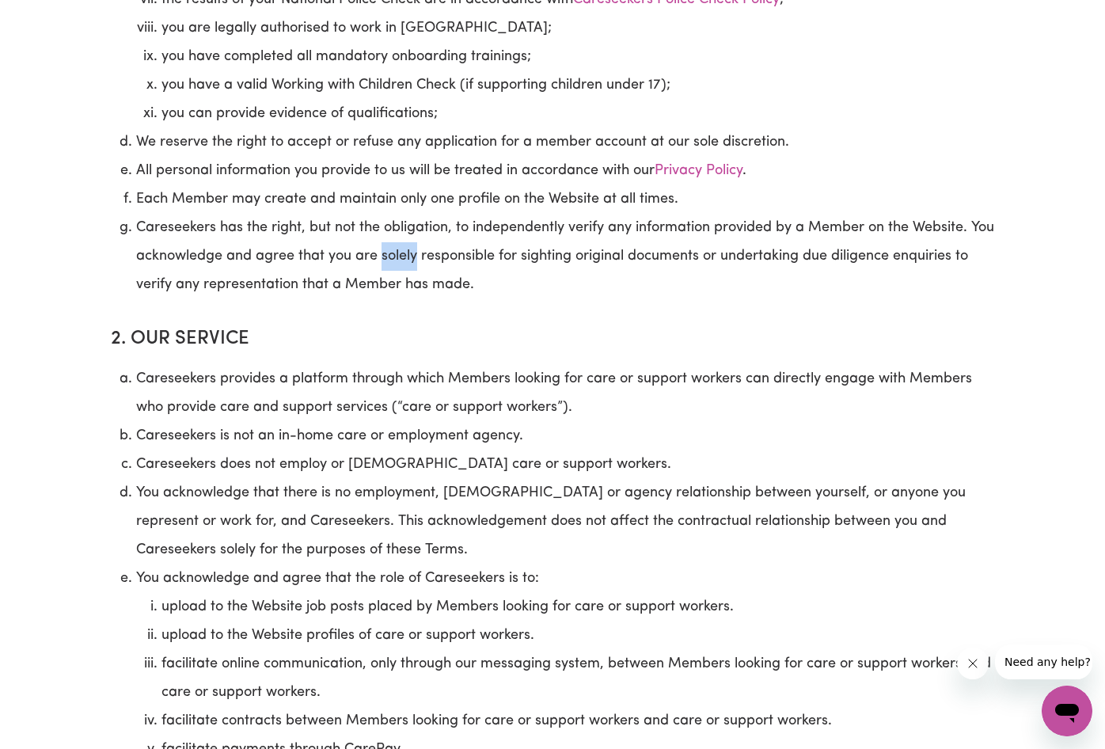
click at [427, 281] on li "Careseekers has the right, but not the obligation, to independently verify any …" at bounding box center [565, 256] width 858 height 85
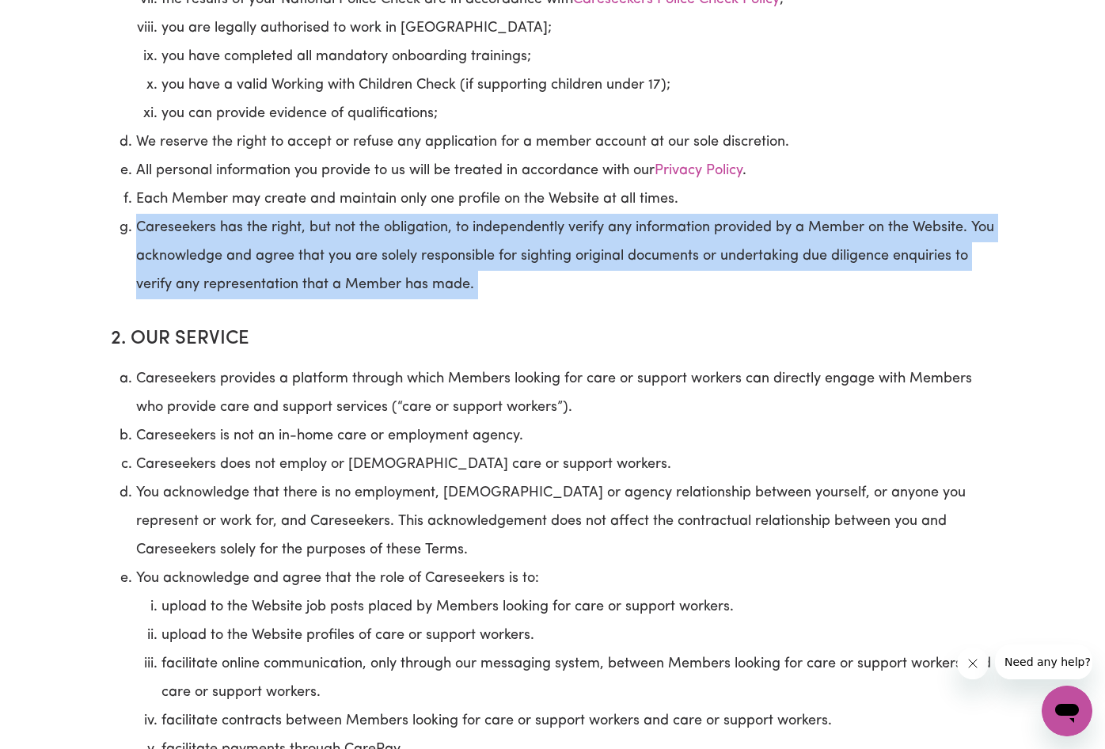
click at [427, 281] on li "Careseekers has the right, but not the obligation, to independently verify any …" at bounding box center [565, 256] width 858 height 85
click at [483, 291] on li "Careseekers has the right, but not the obligation, to independently verify any …" at bounding box center [565, 256] width 858 height 85
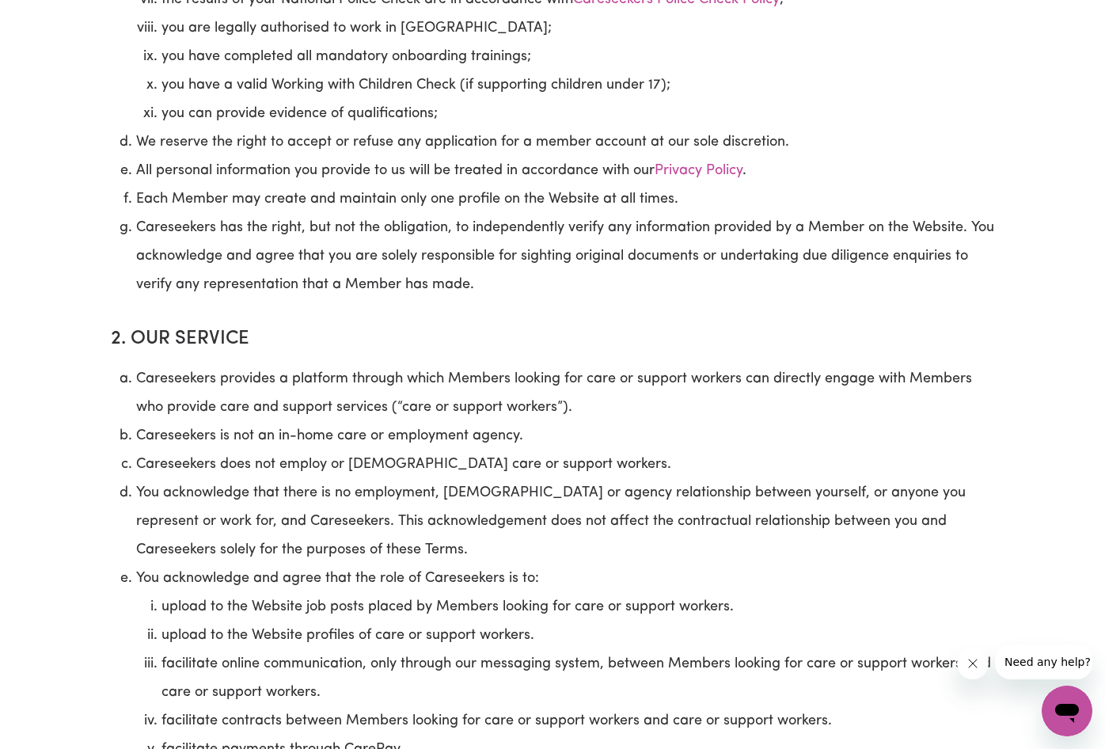
click at [487, 288] on li "Careseekers has the right, but not the obligation, to independently verify any …" at bounding box center [565, 256] width 858 height 85
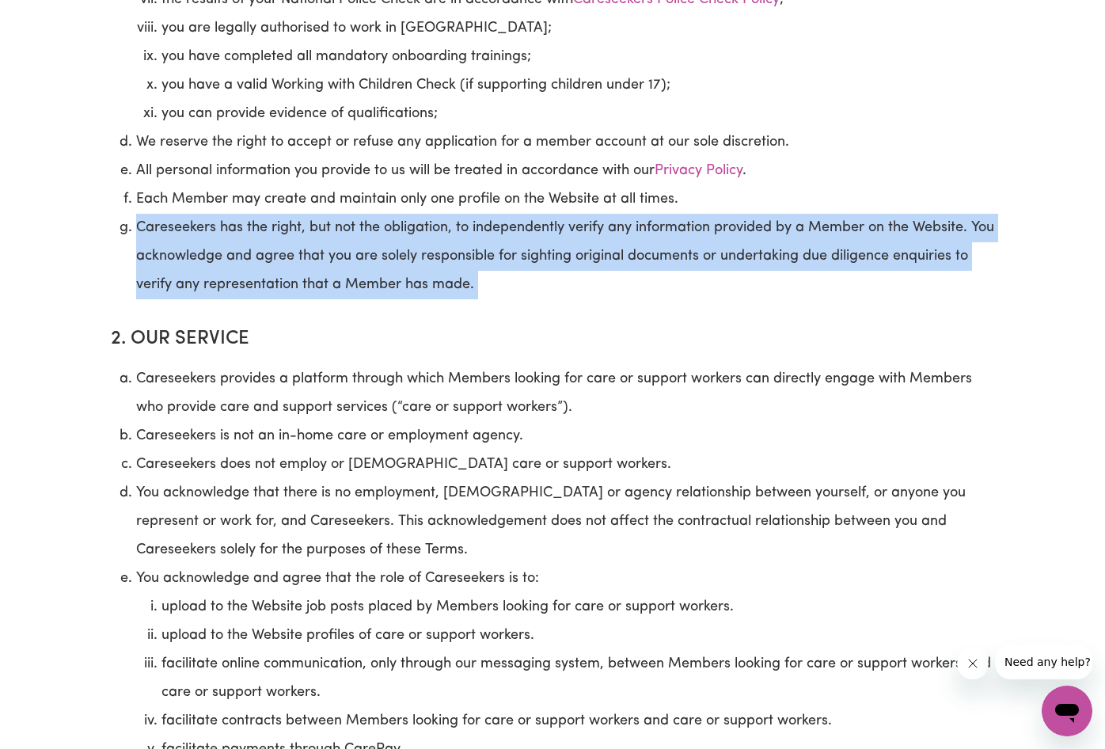
click at [487, 288] on li "Careseekers has the right, but not the obligation, to independently verify any …" at bounding box center [565, 256] width 858 height 85
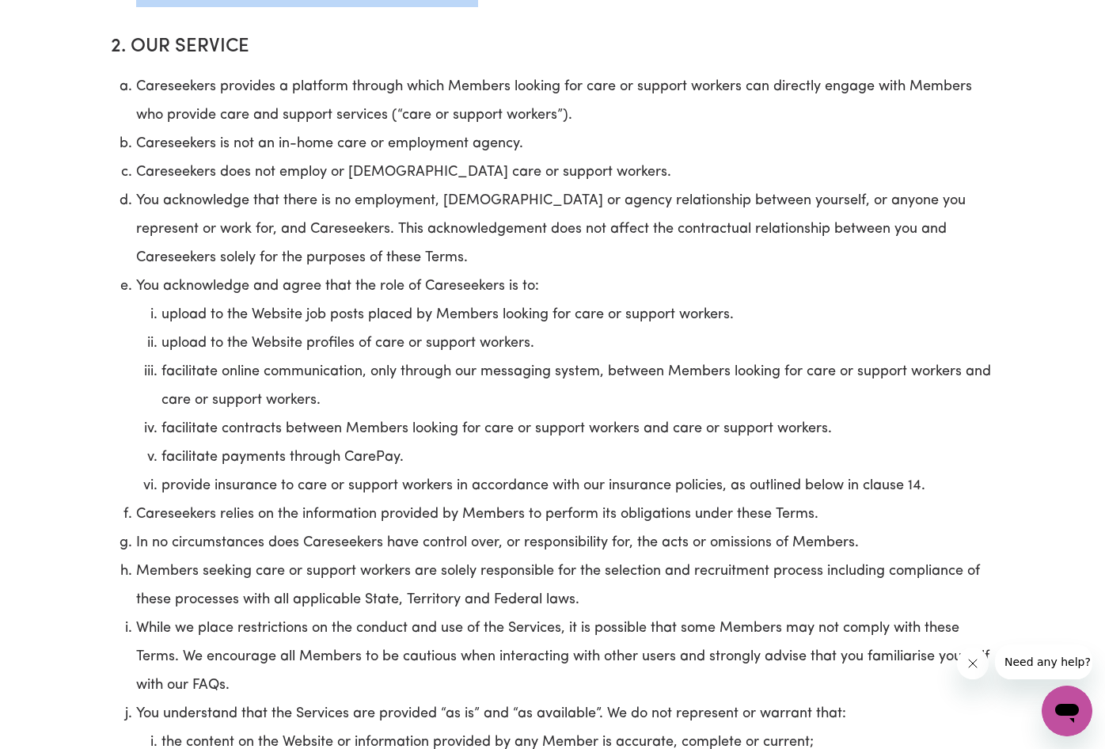
scroll to position [1500, 0]
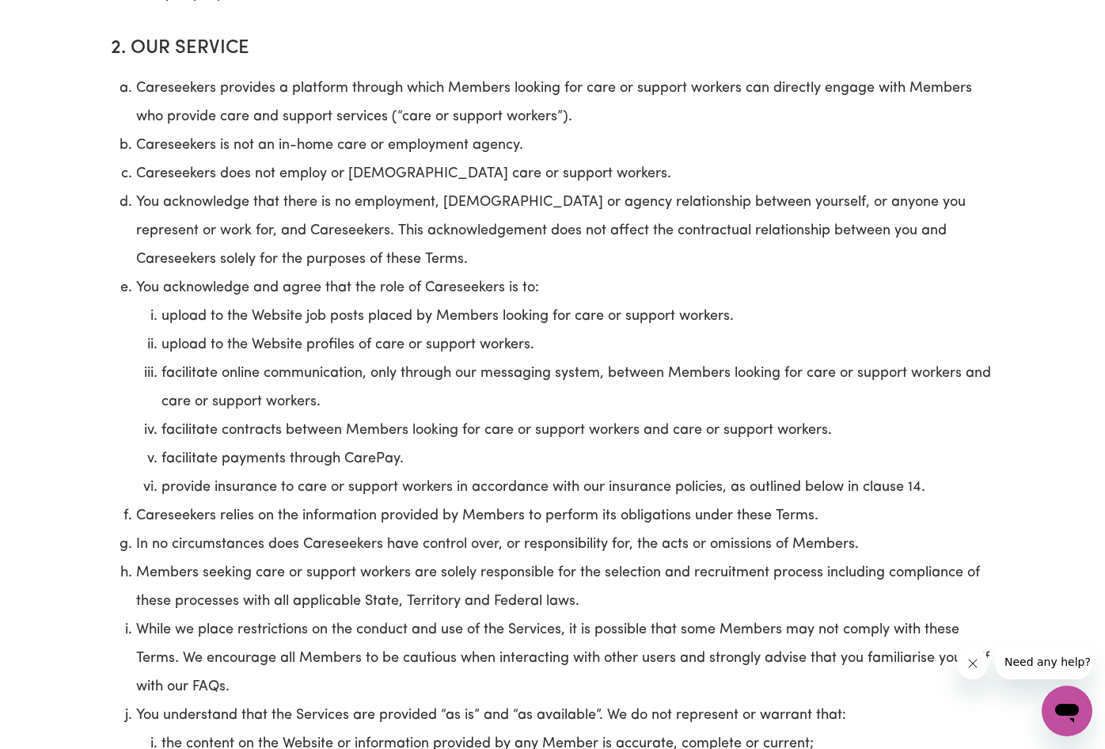
click at [444, 131] on li "Careseekers provides a platform through which Members looking for care or suppo…" at bounding box center [565, 102] width 858 height 57
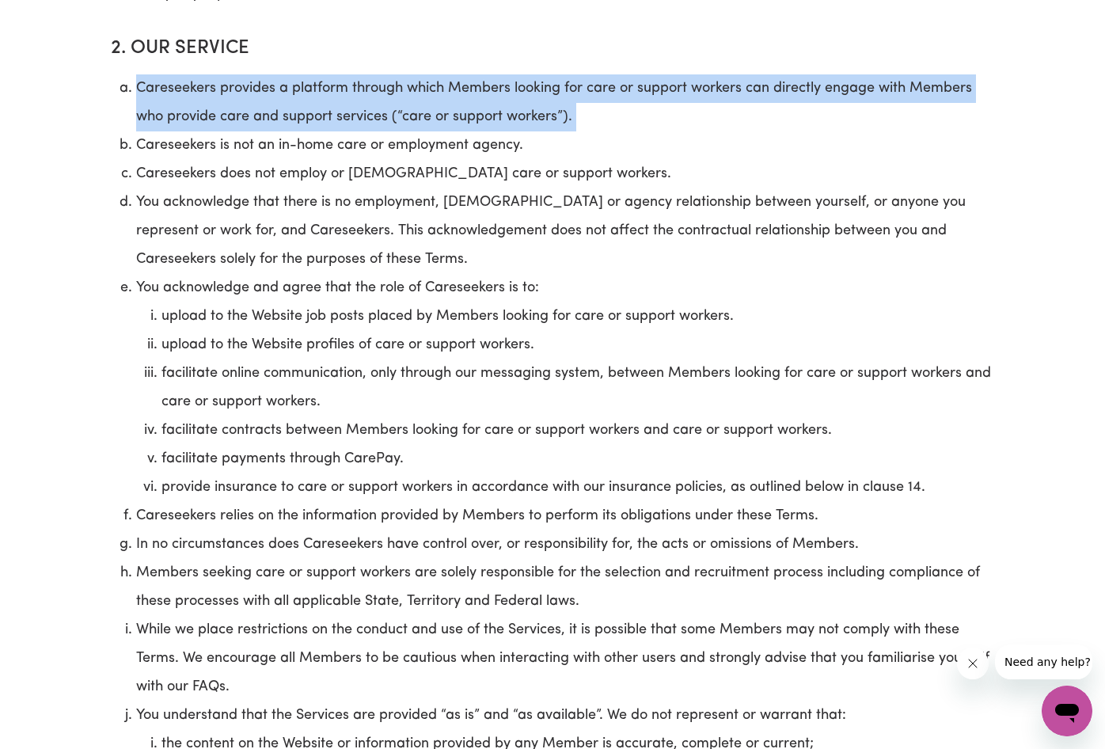
click at [444, 131] on li "Careseekers provides a platform through which Members looking for care or suppo…" at bounding box center [565, 102] width 858 height 57
click at [510, 188] on li "Careseekers does not employ or contract care or support workers." at bounding box center [565, 174] width 858 height 28
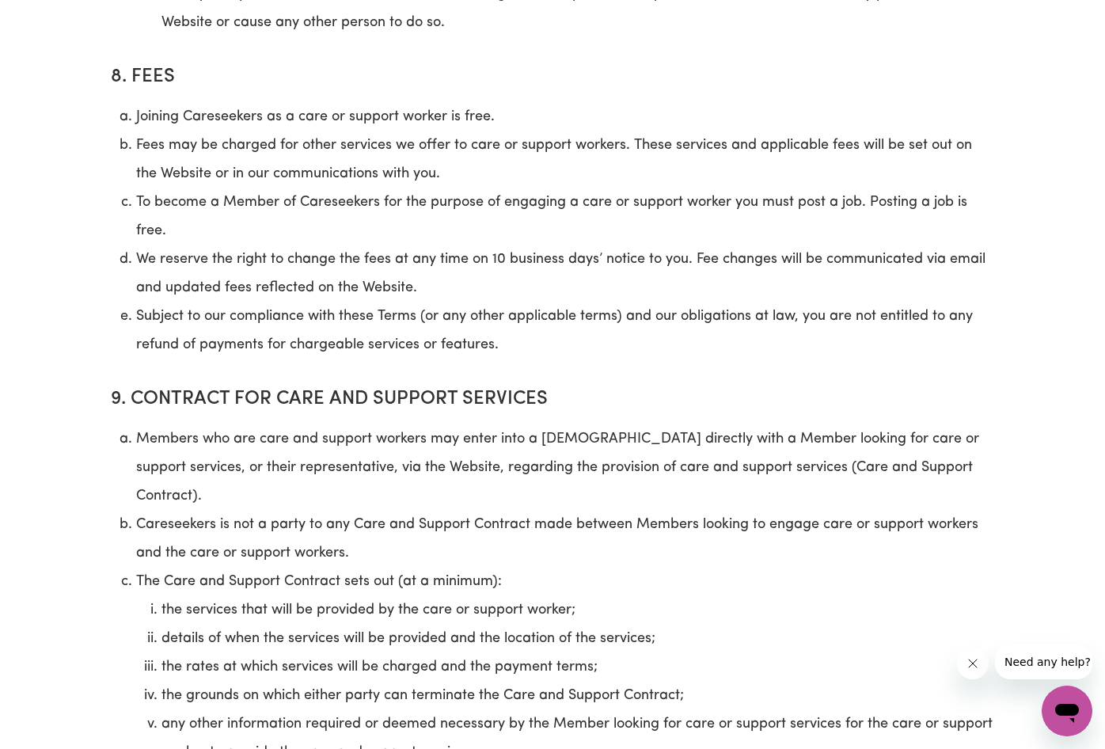
scroll to position [5224, 0]
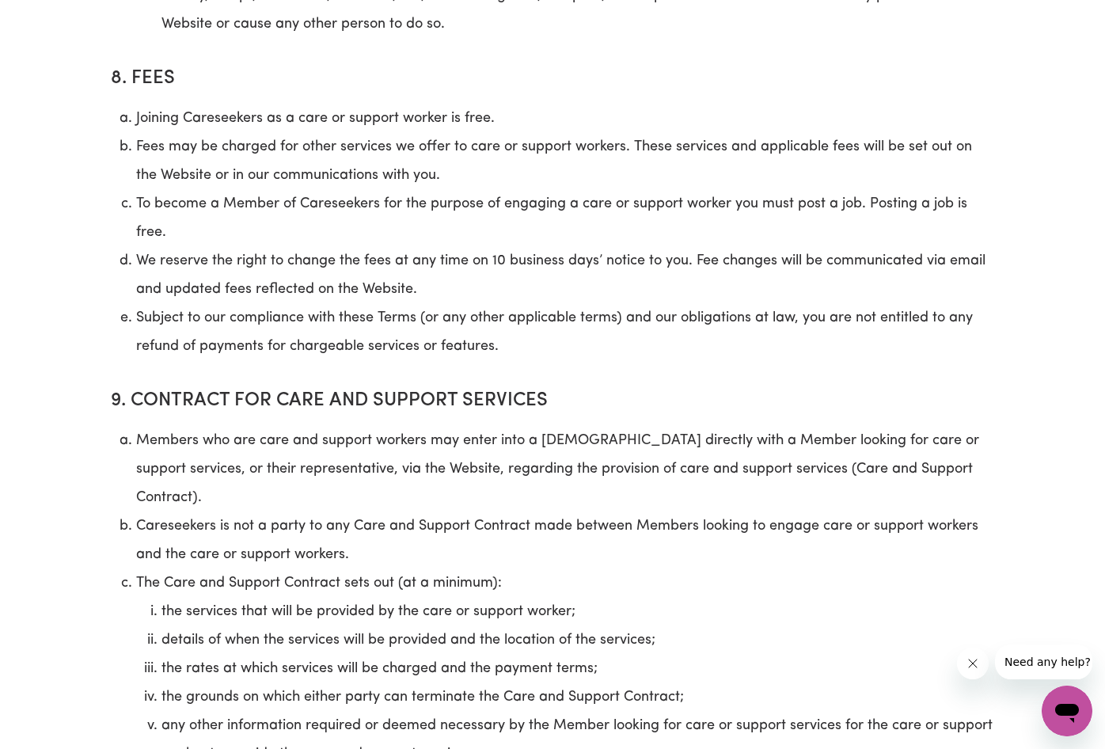
click at [396, 165] on li "Fees may be charged for other services we offer to care or support workers. The…" at bounding box center [565, 161] width 858 height 57
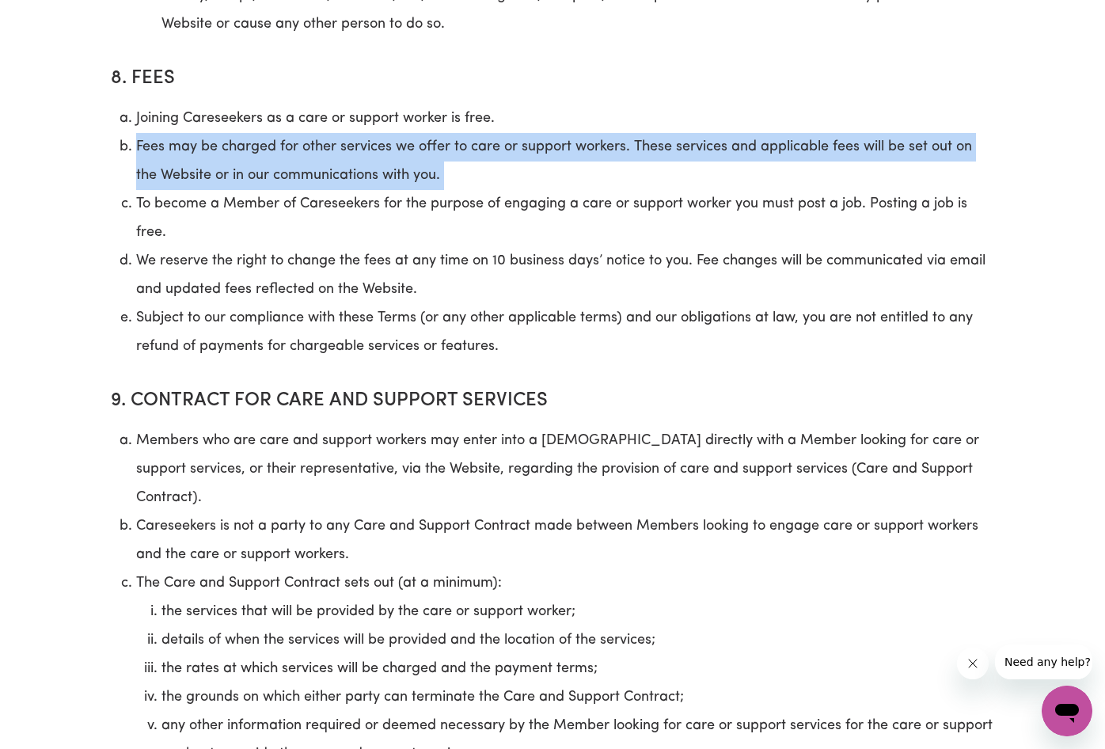
click at [396, 165] on li "Fees may be charged for other services we offer to care or support workers. The…" at bounding box center [565, 161] width 858 height 57
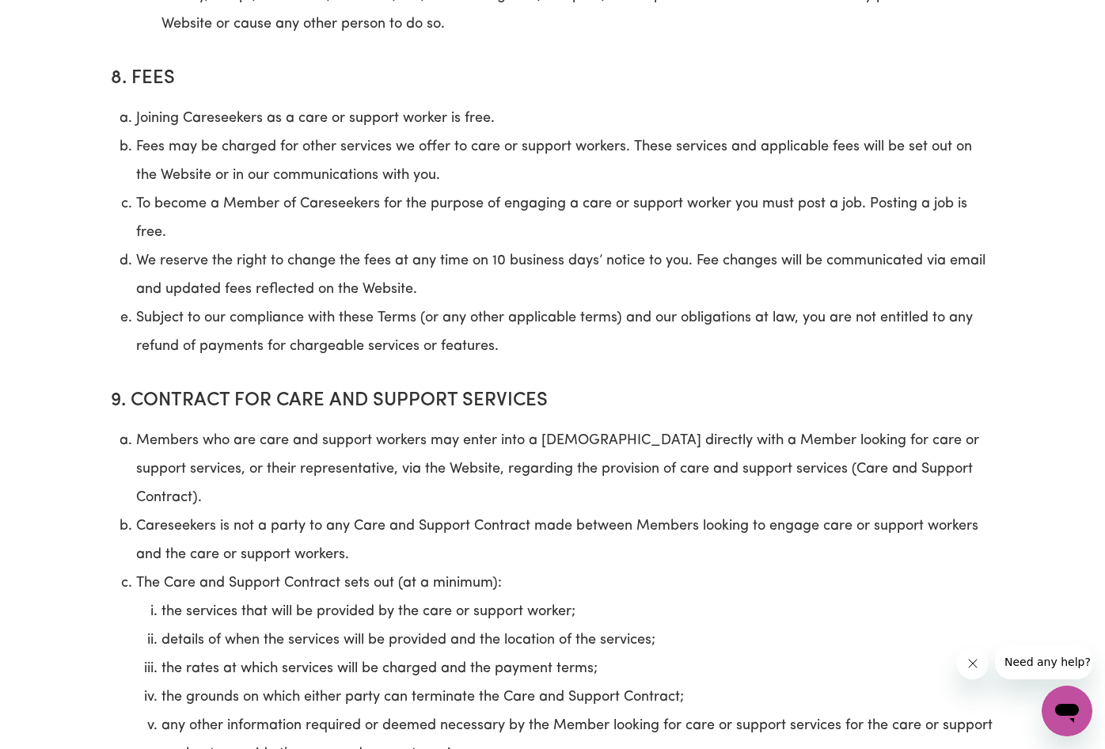
click at [436, 195] on li "To become a Member of Careseekers for the purpose of engaging a care or support…" at bounding box center [565, 218] width 858 height 57
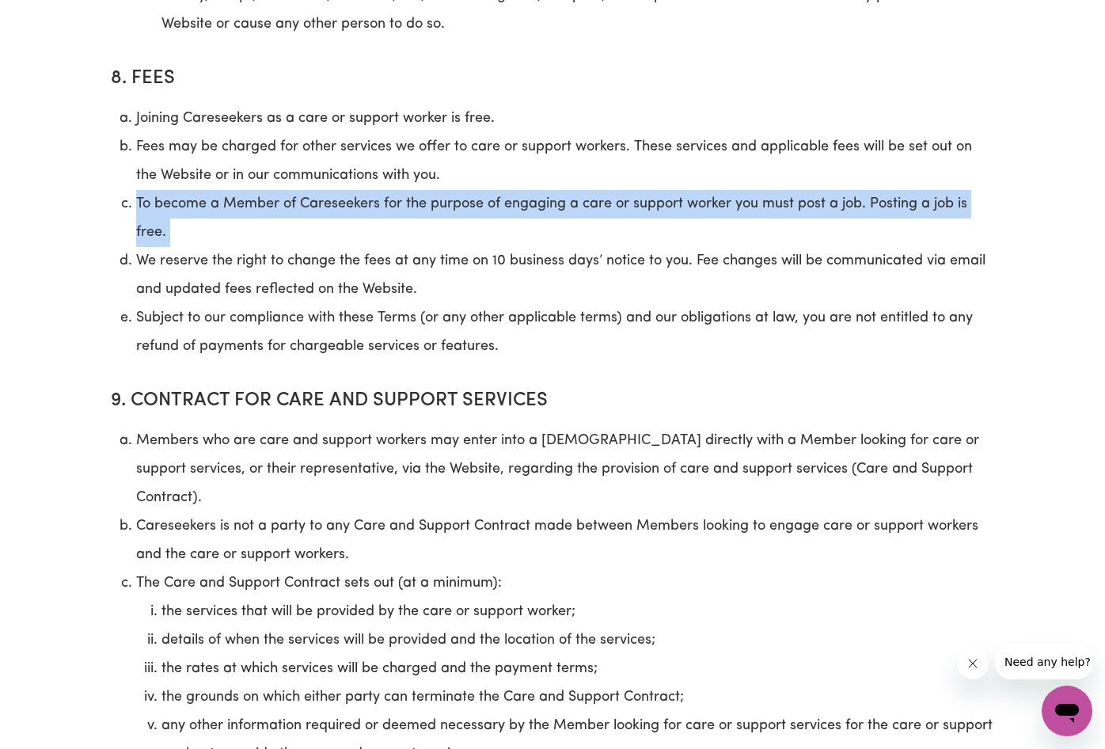
click at [436, 195] on li "To become a Member of Careseekers for the purpose of engaging a care or support…" at bounding box center [565, 218] width 858 height 57
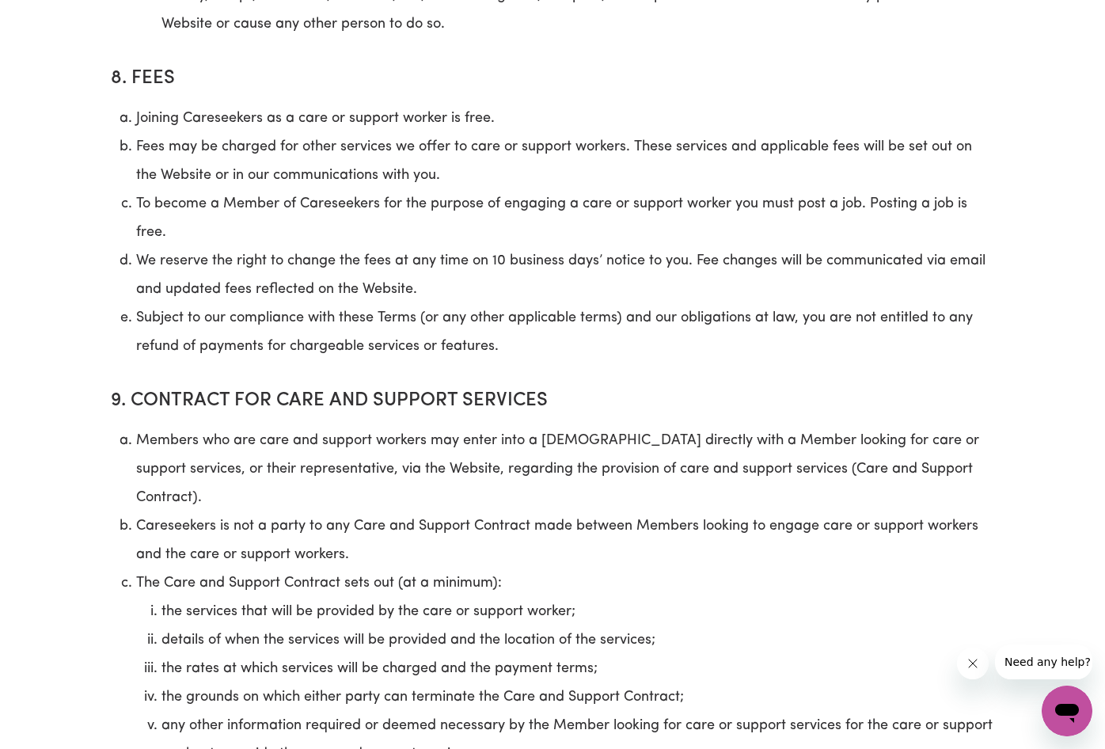
click at [443, 169] on li "Fees may be charged for other services we offer to care or support workers. The…" at bounding box center [565, 161] width 858 height 57
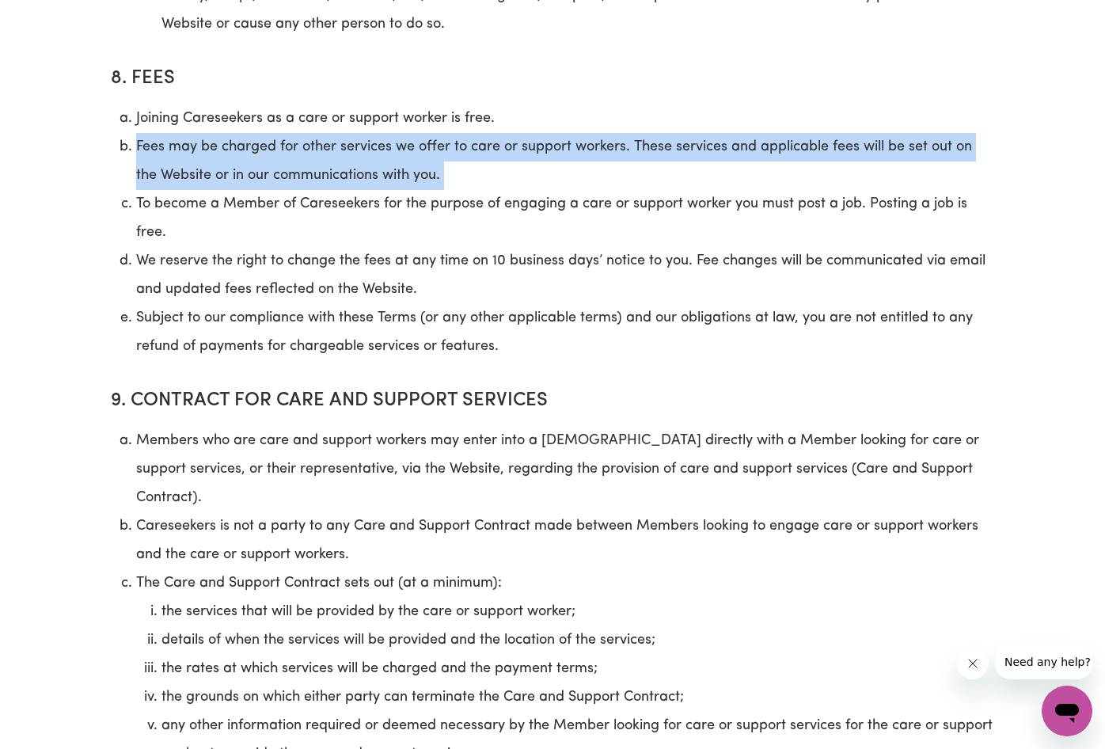
click at [443, 169] on li "Fees may be charged for other services we offer to care or support workers. The…" at bounding box center [565, 161] width 858 height 57
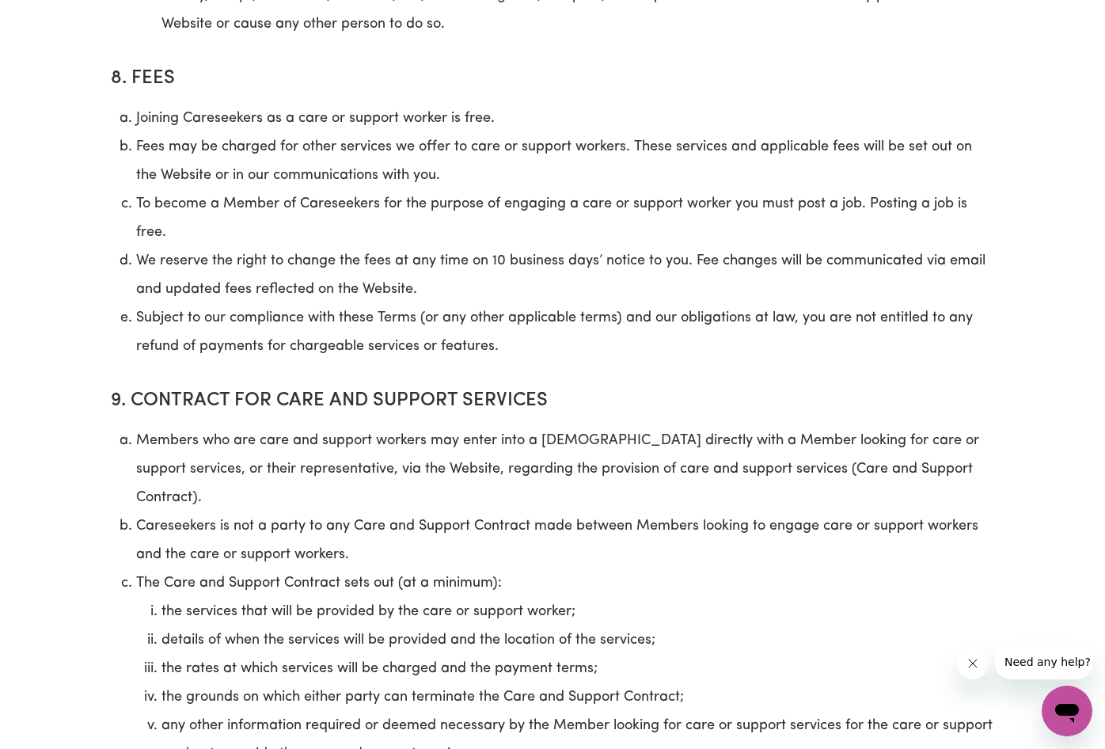
click at [442, 192] on li "To become a Member of Careseekers for the purpose of engaging a care or support…" at bounding box center [565, 218] width 858 height 57
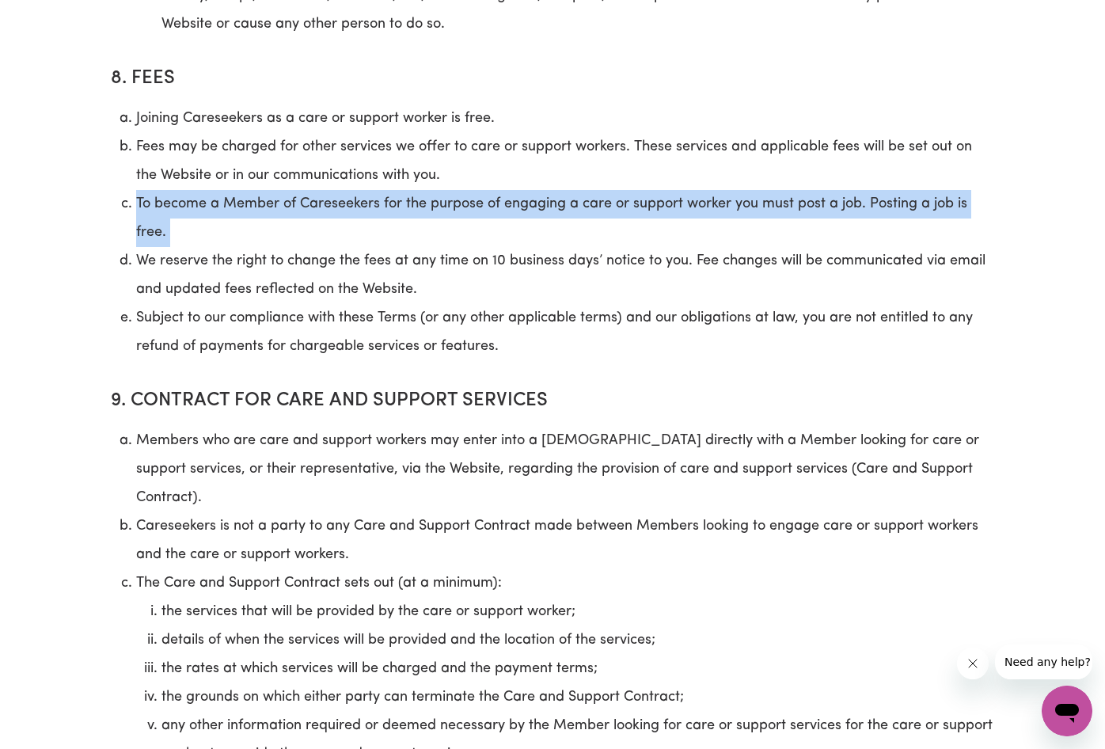
click at [442, 192] on li "To become a Member of Careseekers for the purpose of engaging a care or support…" at bounding box center [565, 218] width 858 height 57
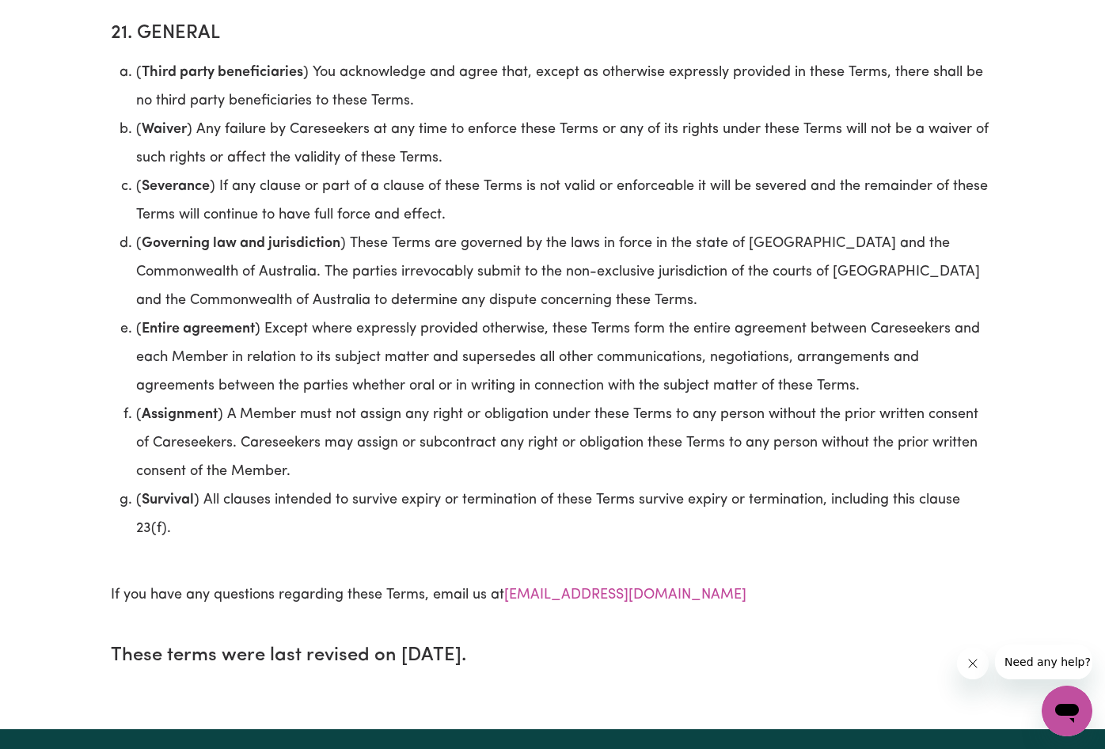
scroll to position [9962, 0]
